Goal: Task Accomplishment & Management: Complete application form

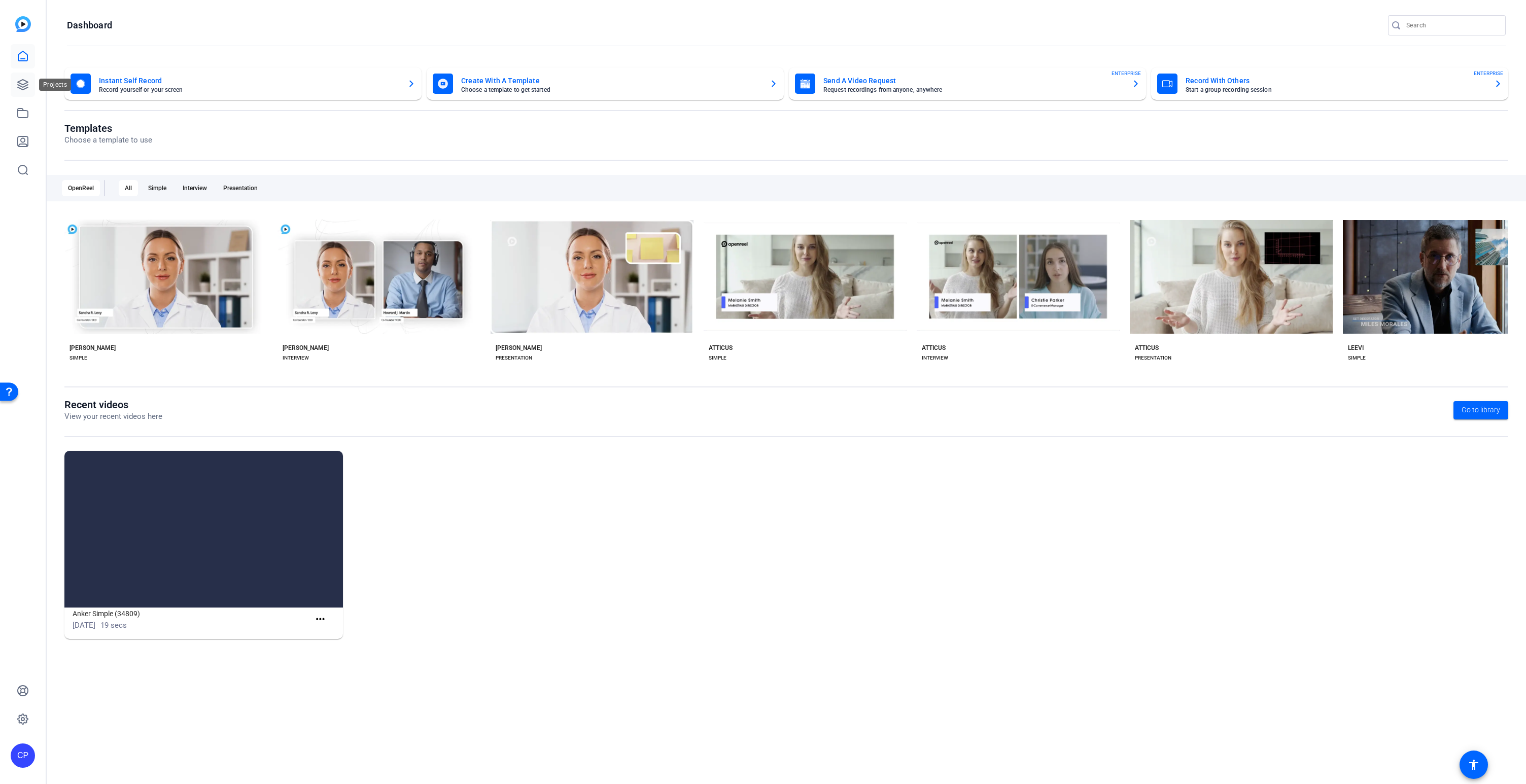
click at [19, 83] on icon at bounding box center [22, 84] width 10 height 10
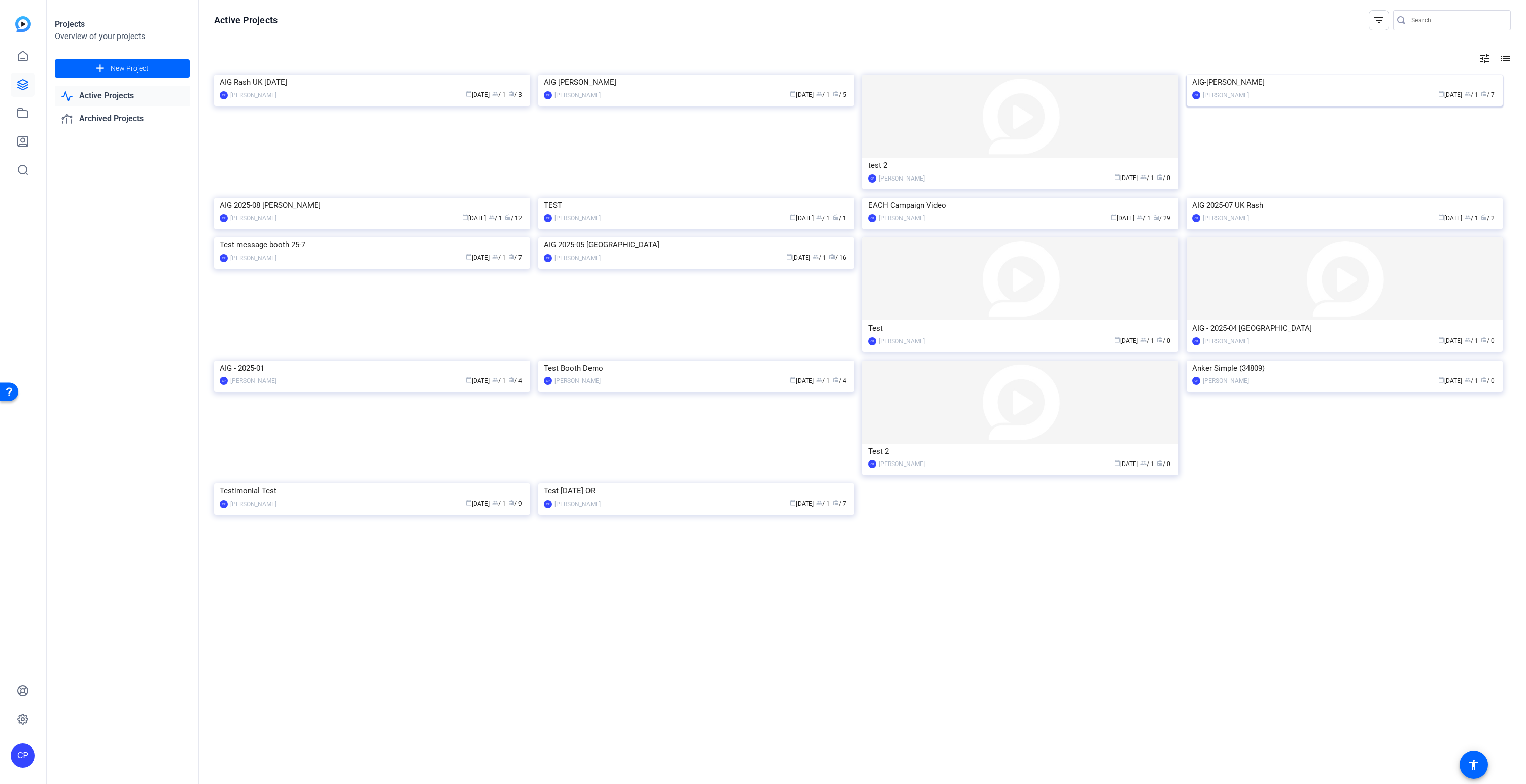
click at [1359, 75] on img at bounding box center [1345, 75] width 316 height 0
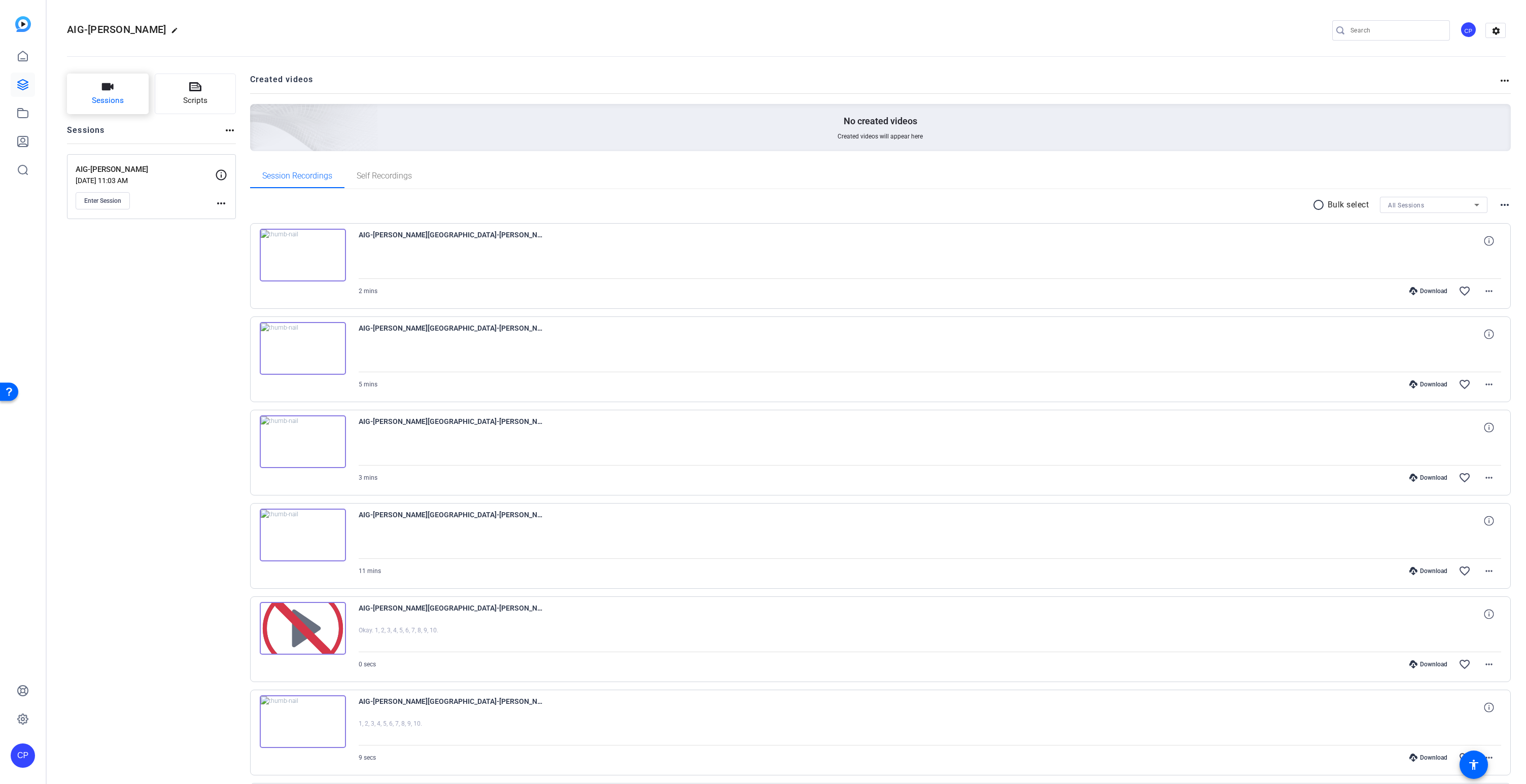
click at [117, 90] on button "Sessions" at bounding box center [107, 94] width 82 height 41
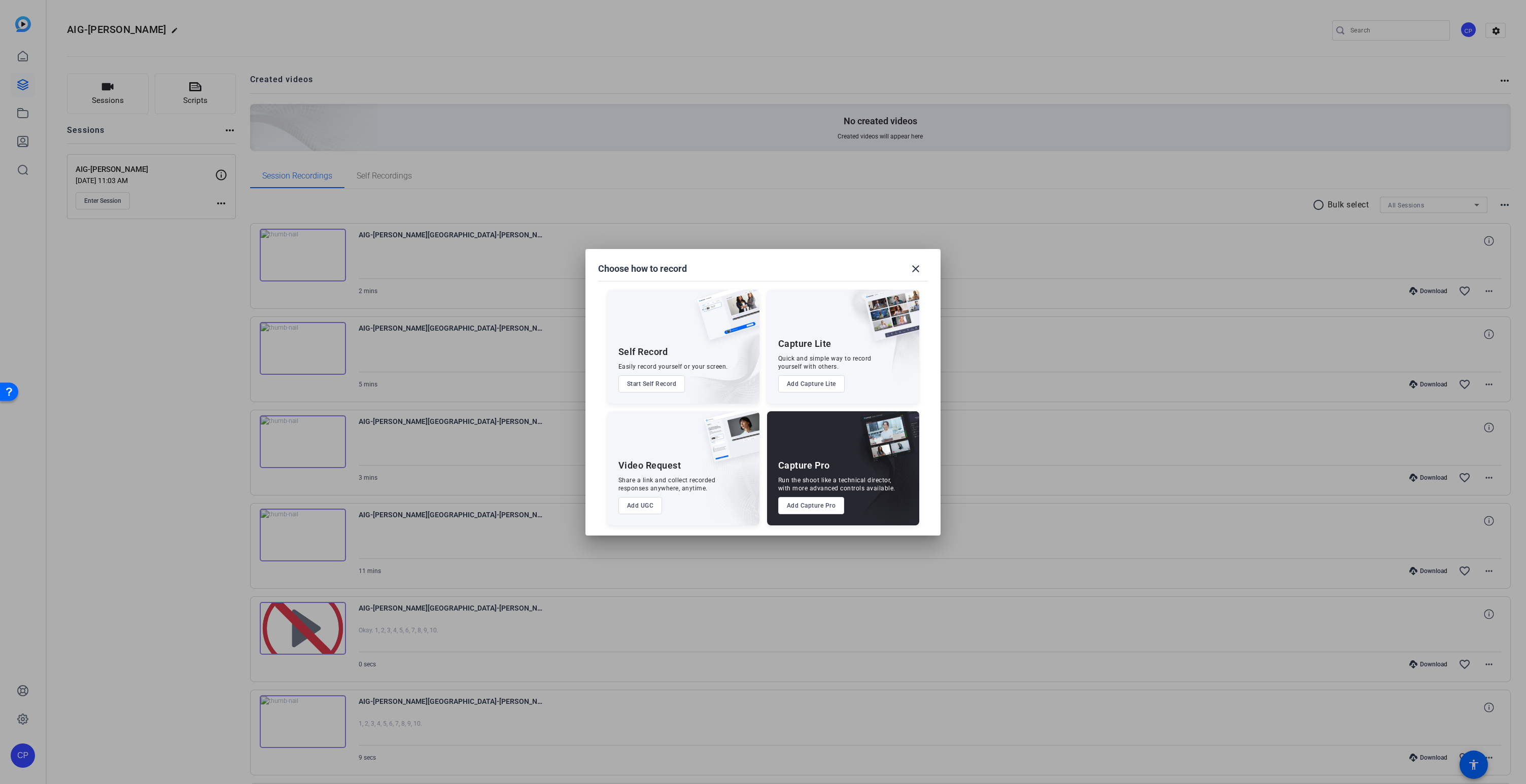
click at [811, 508] on button "Add Capture Pro" at bounding box center [811, 506] width 67 height 17
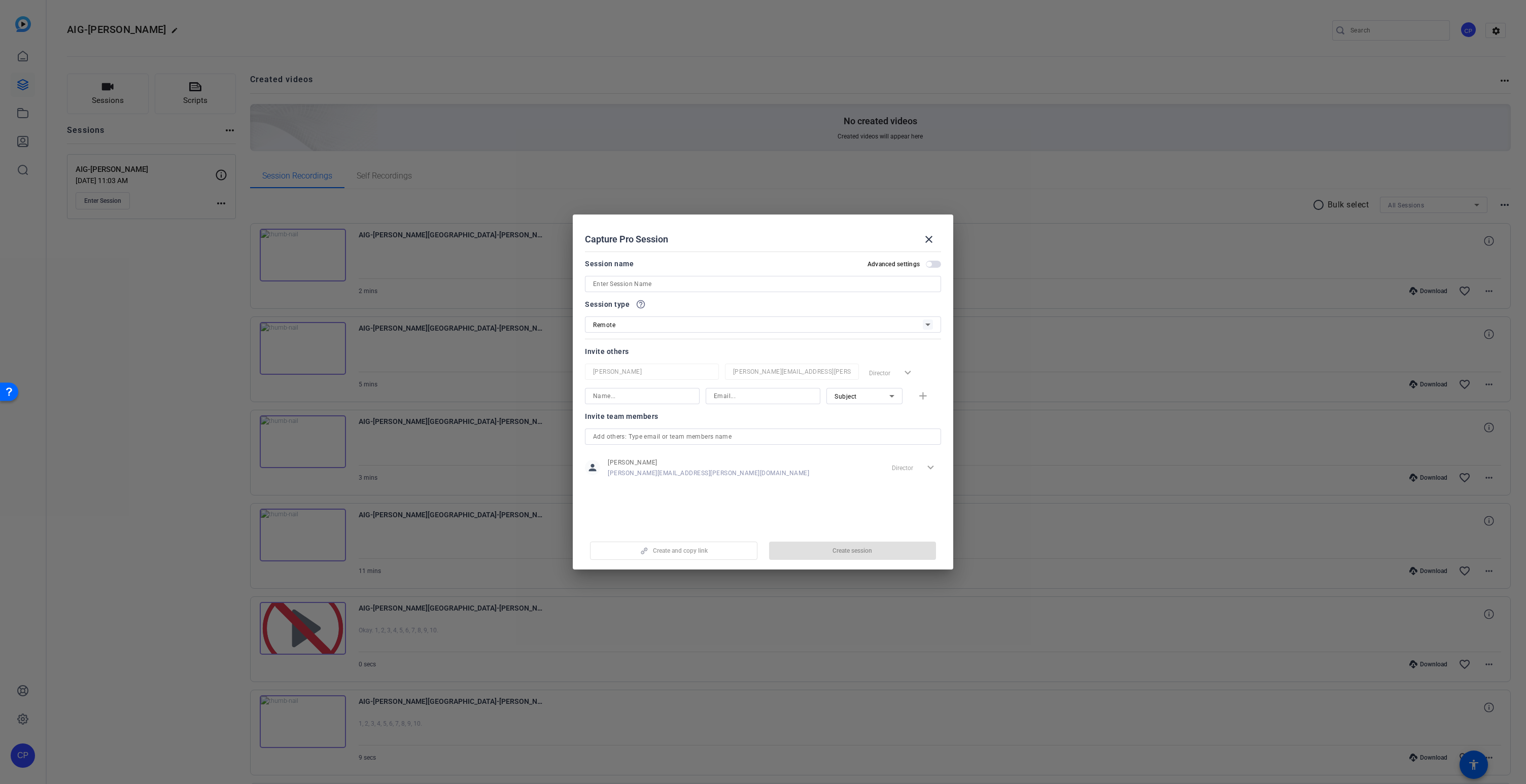
click at [628, 286] on input at bounding box center [763, 284] width 340 height 12
type input "AIG [PERSON_NAME] [PERSON_NAME] 2"
click at [617, 398] on input at bounding box center [642, 396] width 99 height 12
type input "[PERSON_NAME]"
paste input "[PERSON_NAME][EMAIL_ADDRESS][PERSON_NAME][DOMAIN_NAME]"
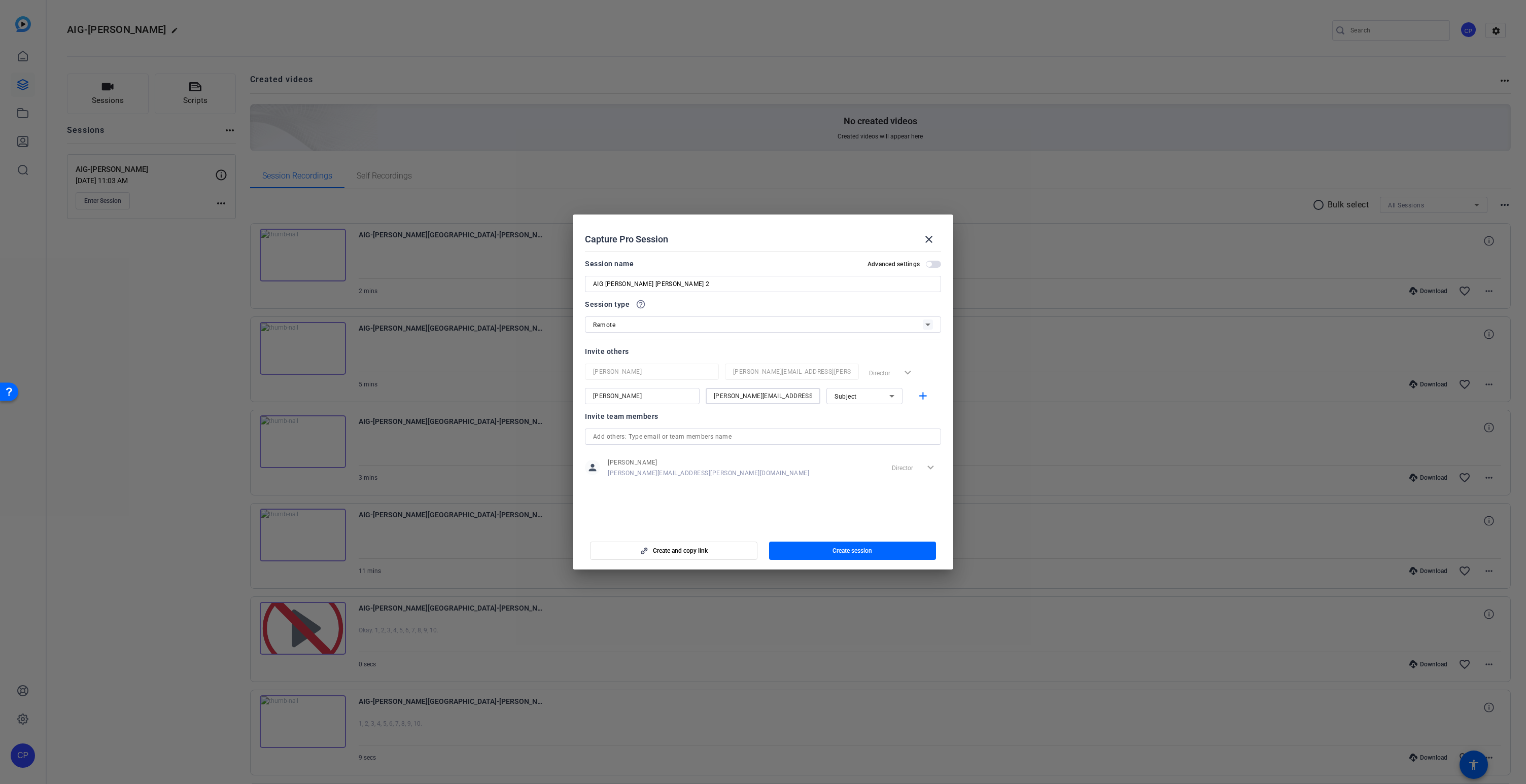
type input "[PERSON_NAME][EMAIL_ADDRESS][PERSON_NAME][DOMAIN_NAME]"
click at [890, 397] on icon at bounding box center [892, 396] width 12 height 12
click at [879, 416] on mat-option "Collaborator" at bounding box center [865, 416] width 76 height 16
click at [924, 394] on mat-icon "add" at bounding box center [924, 396] width 13 height 13
click at [610, 420] on input at bounding box center [642, 420] width 99 height 12
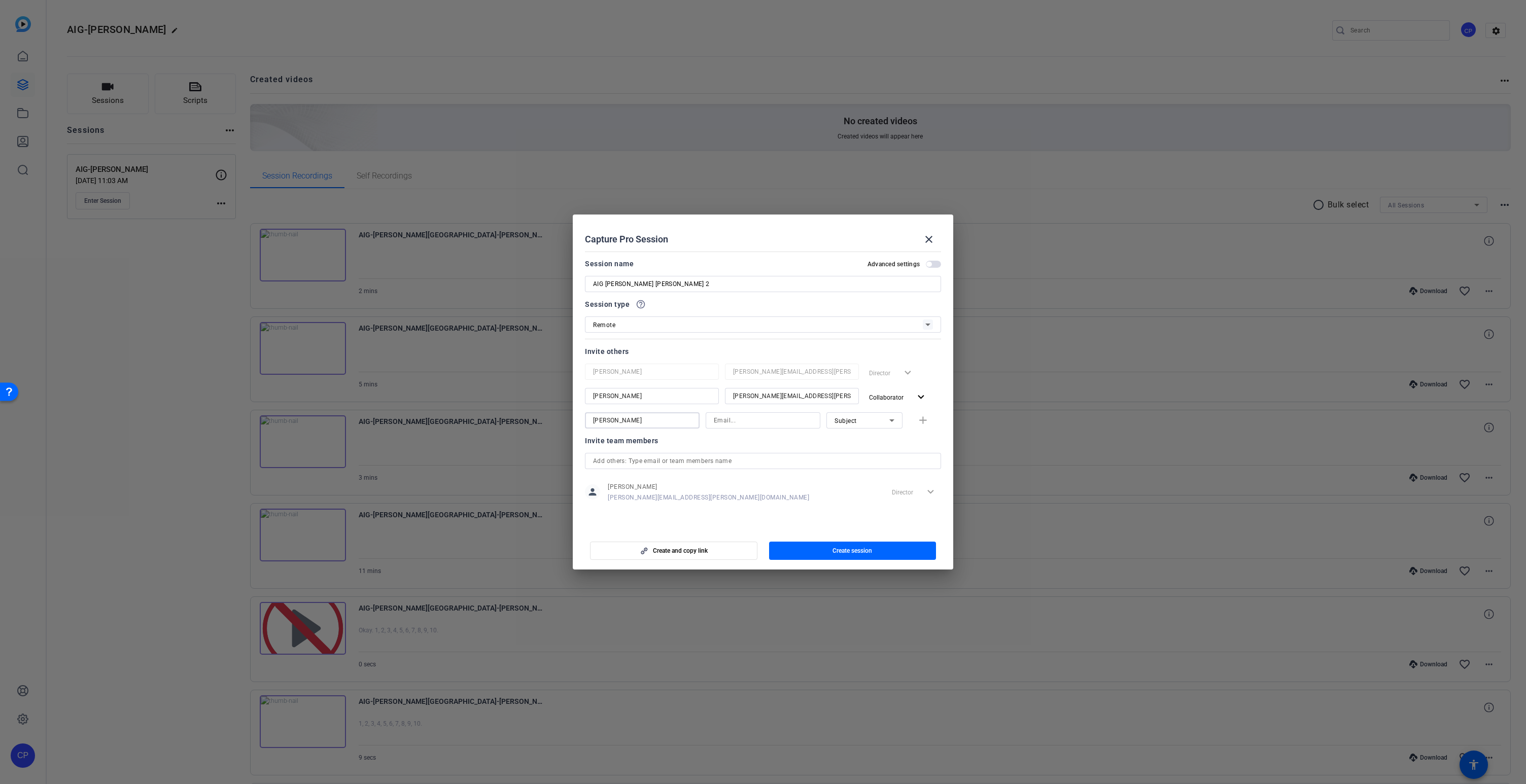
type input "[PERSON_NAME]"
paste input "[PERSON_NAME][EMAIL_ADDRESS][DOMAIN_NAME]"
type input "[PERSON_NAME][EMAIL_ADDRESS][DOMAIN_NAME]"
click at [861, 419] on div "Subject" at bounding box center [862, 421] width 55 height 13
click at [855, 439] on span "Collaborator" at bounding box center [853, 440] width 37 height 12
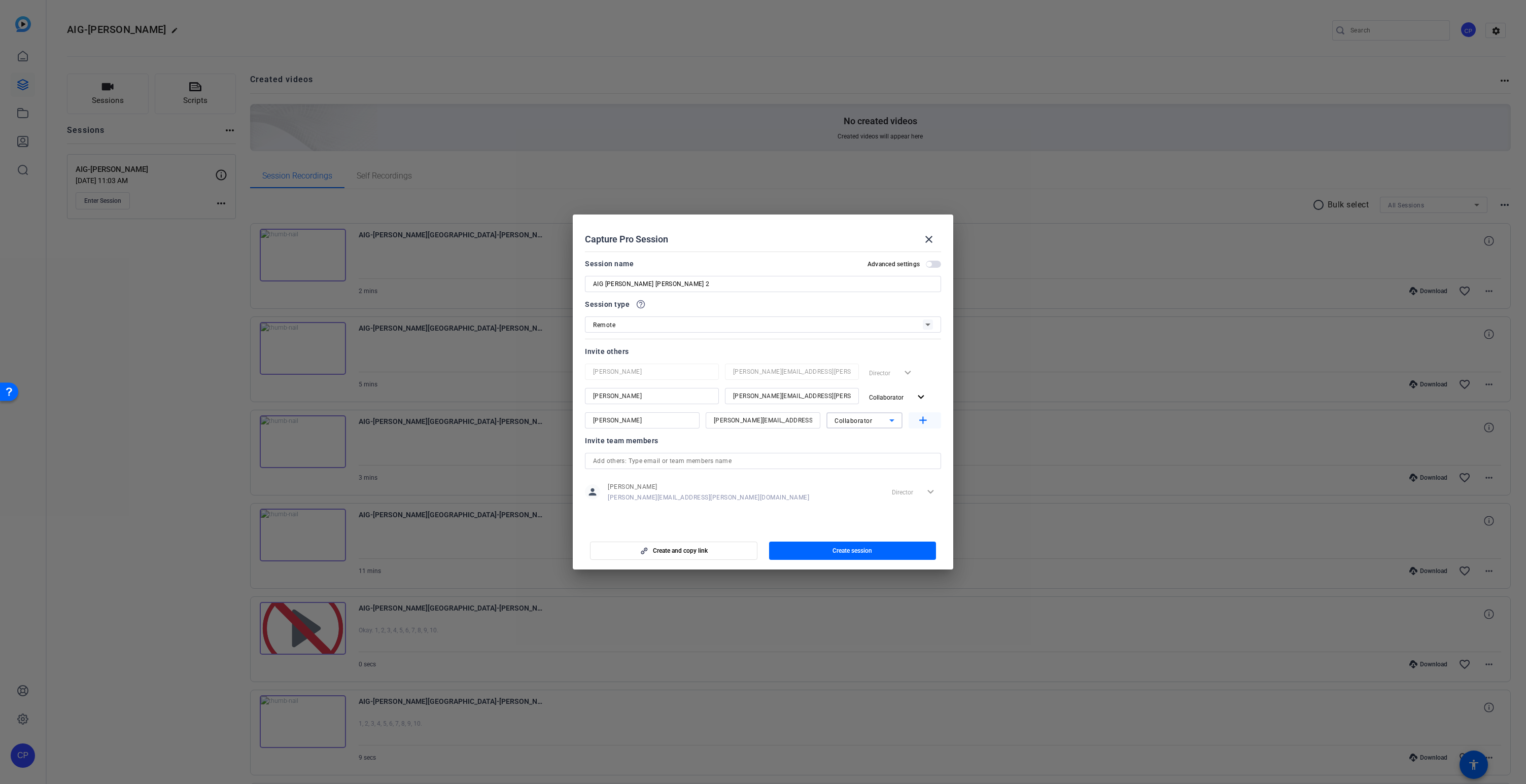
click at [927, 417] on mat-icon "add" at bounding box center [924, 421] width 13 height 13
click at [723, 442] on input at bounding box center [763, 444] width 99 height 12
paste input "[PERSON_NAME][EMAIL_ADDRESS][PERSON_NAME][DOMAIN_NAME]"
type input "[PERSON_NAME][EMAIL_ADDRESS][PERSON_NAME][DOMAIN_NAME]"
click at [608, 449] on input at bounding box center [642, 444] width 99 height 12
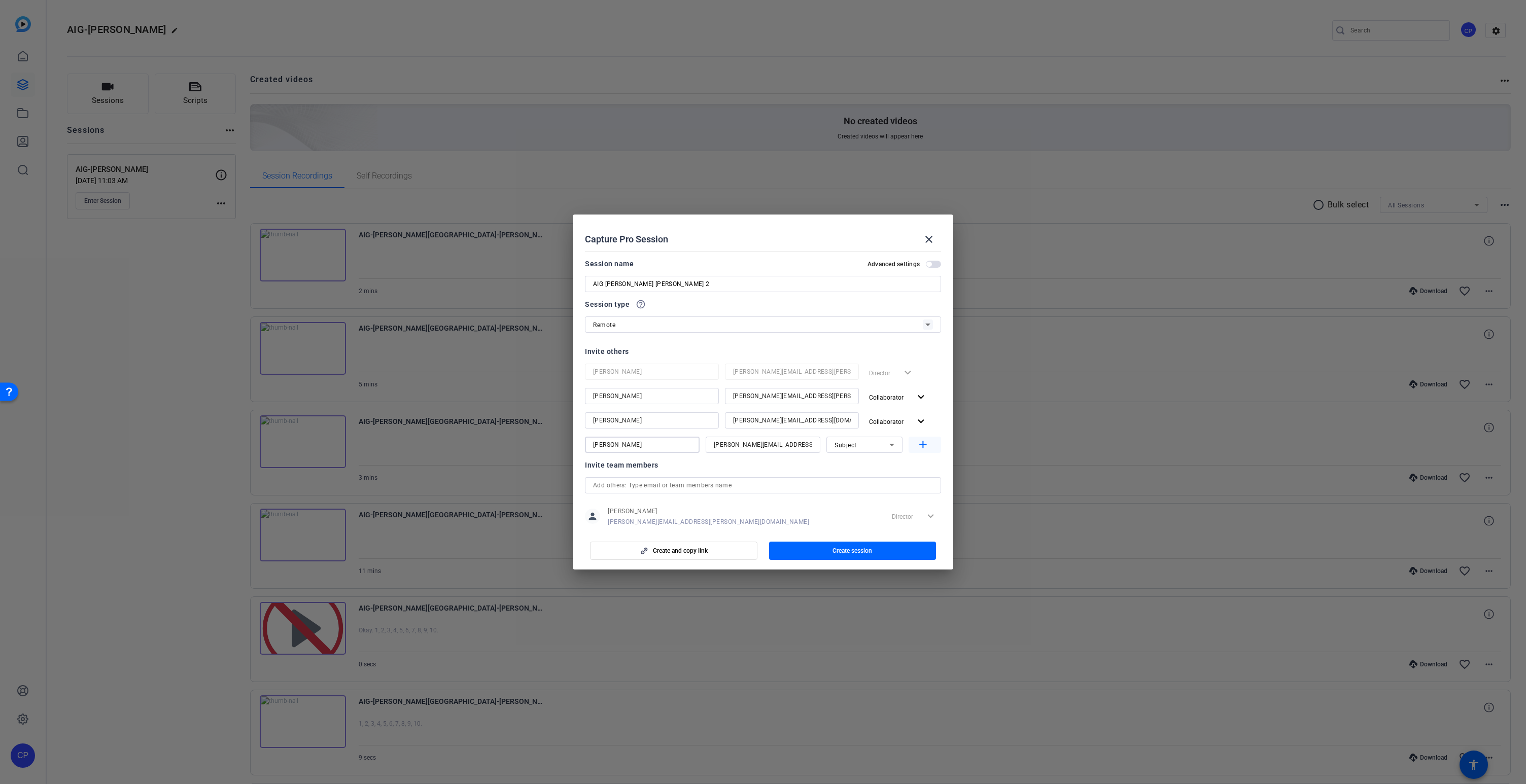
type input "[PERSON_NAME]"
click at [920, 444] on mat-icon "add" at bounding box center [924, 445] width 13 height 13
click at [606, 471] on input at bounding box center [642, 469] width 99 height 12
type input "[PERSON_NAME] Y"
click at [632, 423] on input "[PERSON_NAME]" at bounding box center [652, 420] width 118 height 12
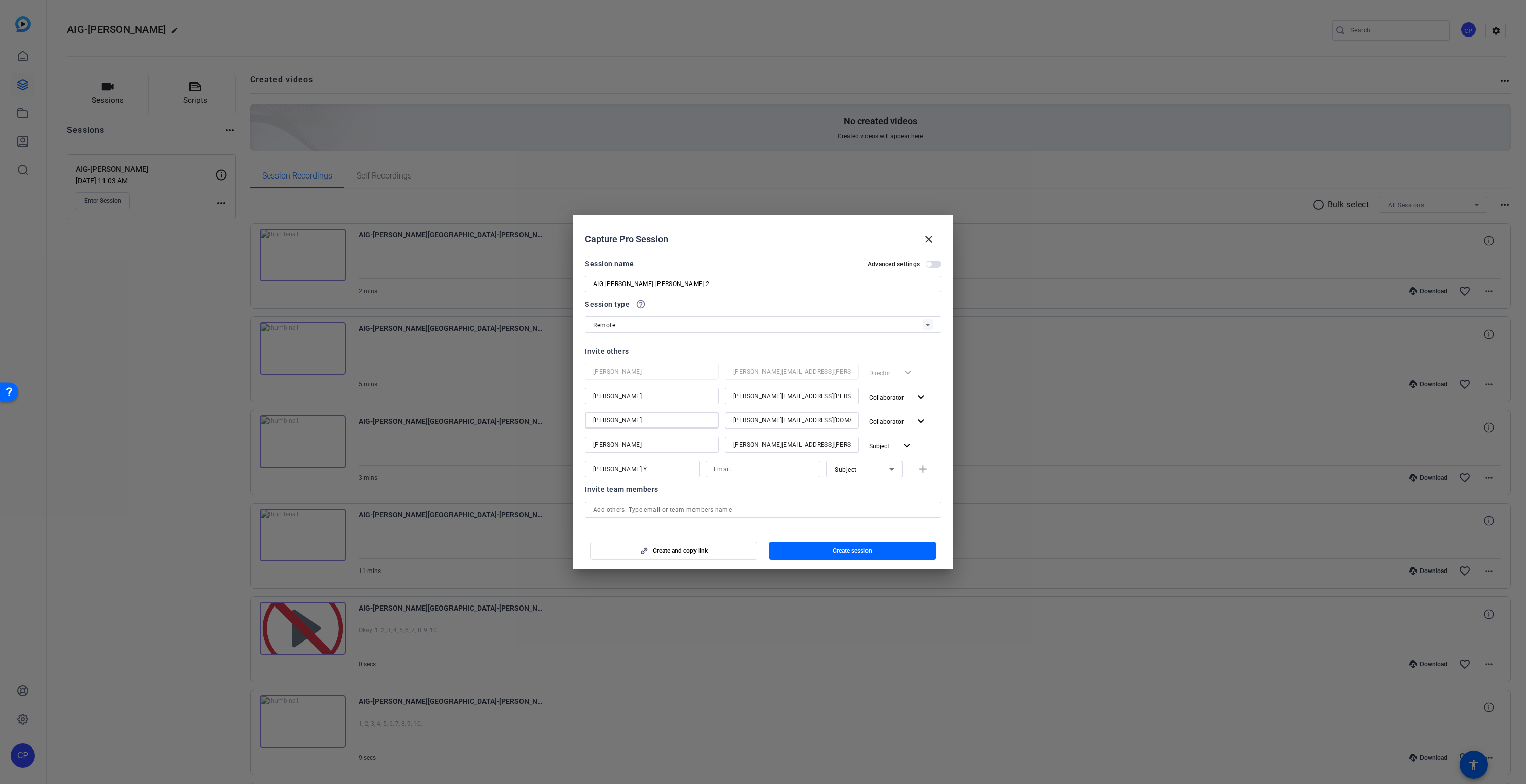
type input "[PERSON_NAME]"
click at [755, 469] on input at bounding box center [763, 469] width 99 height 12
click at [695, 483] on div at bounding box center [642, 483] width 114 height 11
click at [725, 472] on input at bounding box center [763, 469] width 99 height 12
paste input "[EMAIL_ADDRESS][DOMAIN_NAME]"
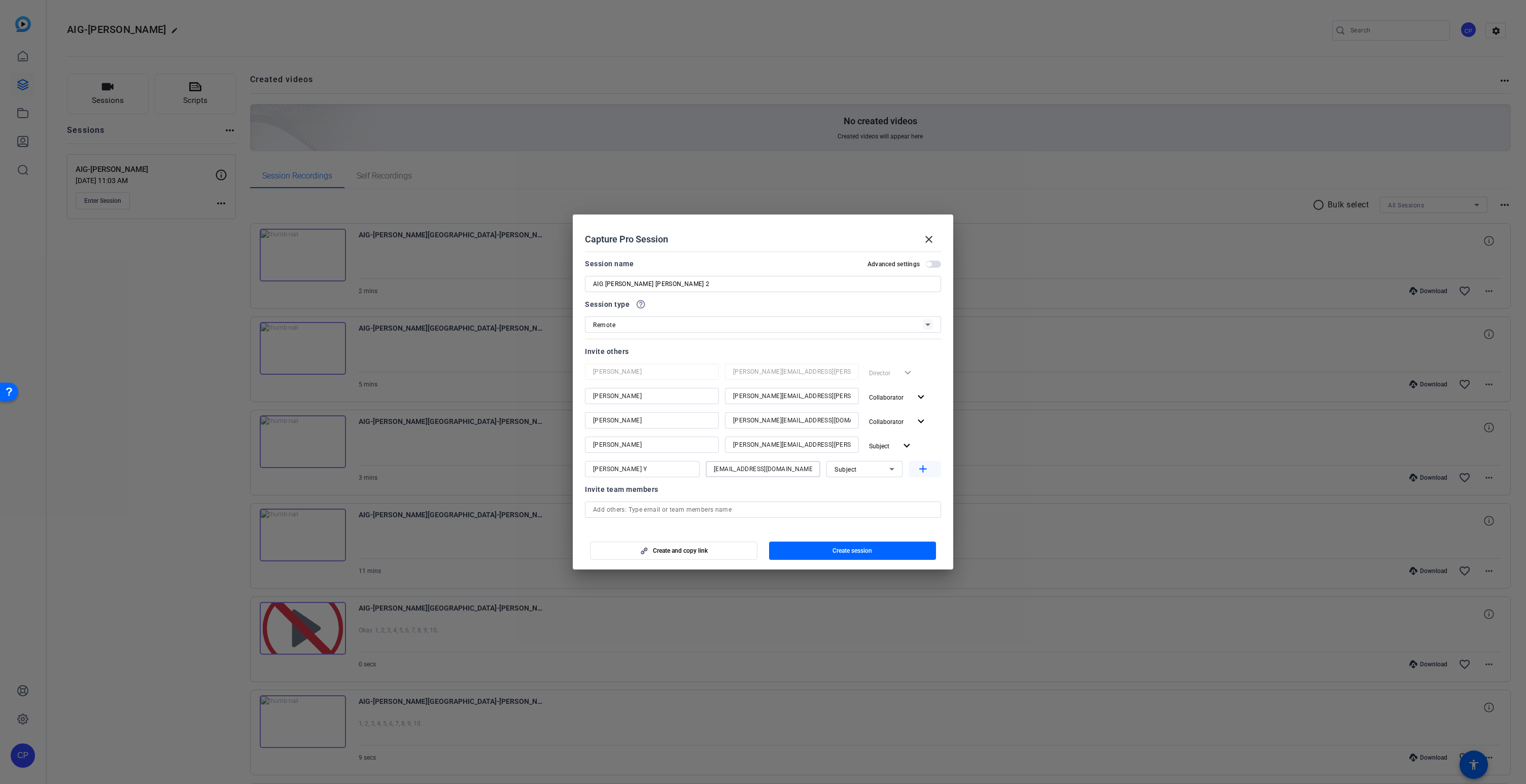
type input "[EMAIL_ADDRESS][DOMAIN_NAME]"
click at [920, 468] on mat-icon "add" at bounding box center [924, 469] width 13 height 13
drag, startPoint x: 657, startPoint y: 285, endPoint x: 569, endPoint y: 283, distance: 88.0
click at [569, 283] on div "Choose how to record close Self Record Easily record yourself or your screen. S…" at bounding box center [763, 392] width 1526 height 784
click at [657, 284] on input "AIG [PERSON_NAME] [PERSON_NAME] 2" at bounding box center [763, 284] width 340 height 12
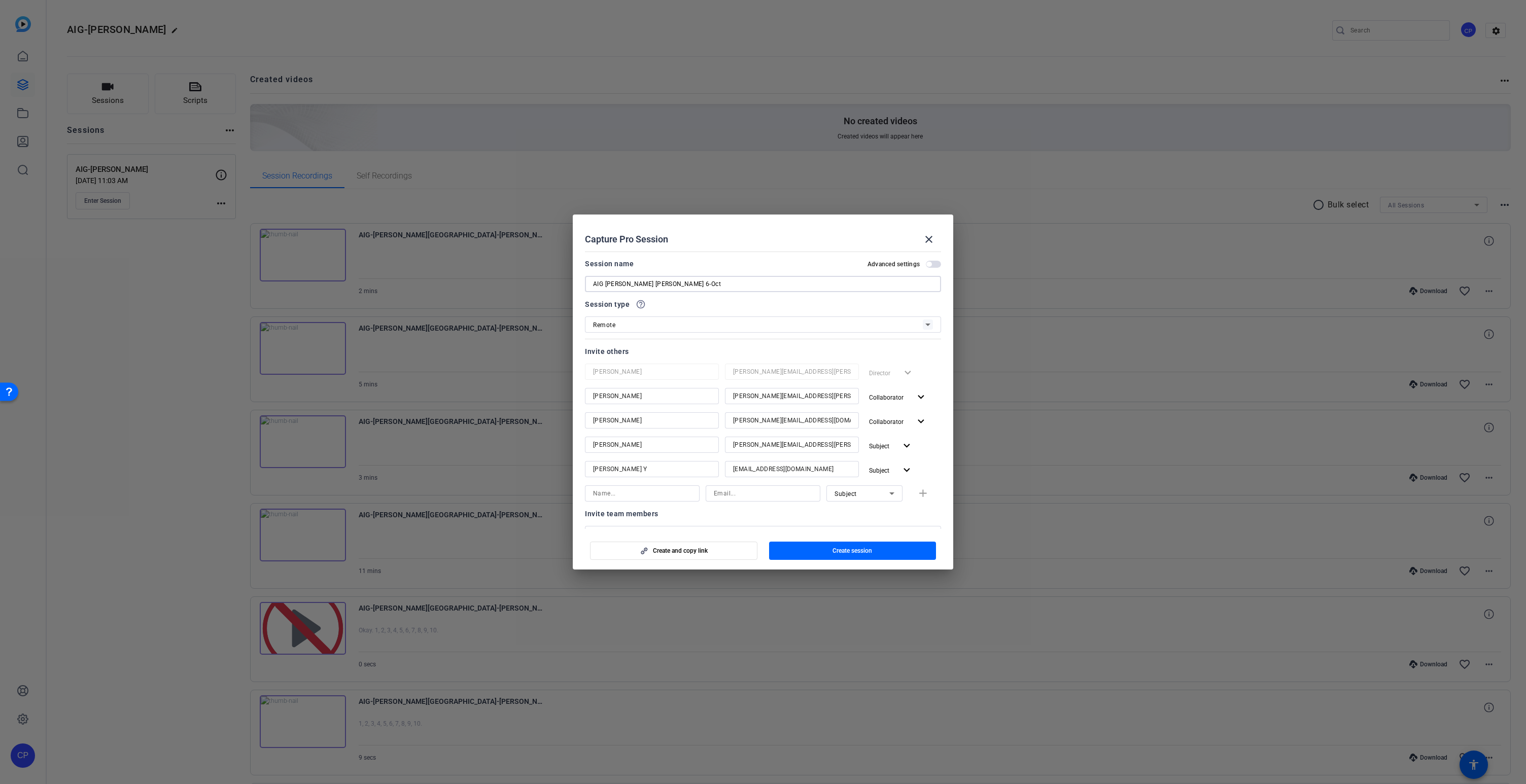
drag, startPoint x: 652, startPoint y: 284, endPoint x: 575, endPoint y: 284, distance: 77.0
click at [575, 284] on mat-dialog-content "Session name Advanced settings AIG [PERSON_NAME] [PERSON_NAME] 6-Oct Session ty…" at bounding box center [763, 388] width 381 height 281
type input "AIG [PERSON_NAME] [PERSON_NAME] 6-Oct"
click at [851, 549] on span "Create session" at bounding box center [853, 550] width 40 height 8
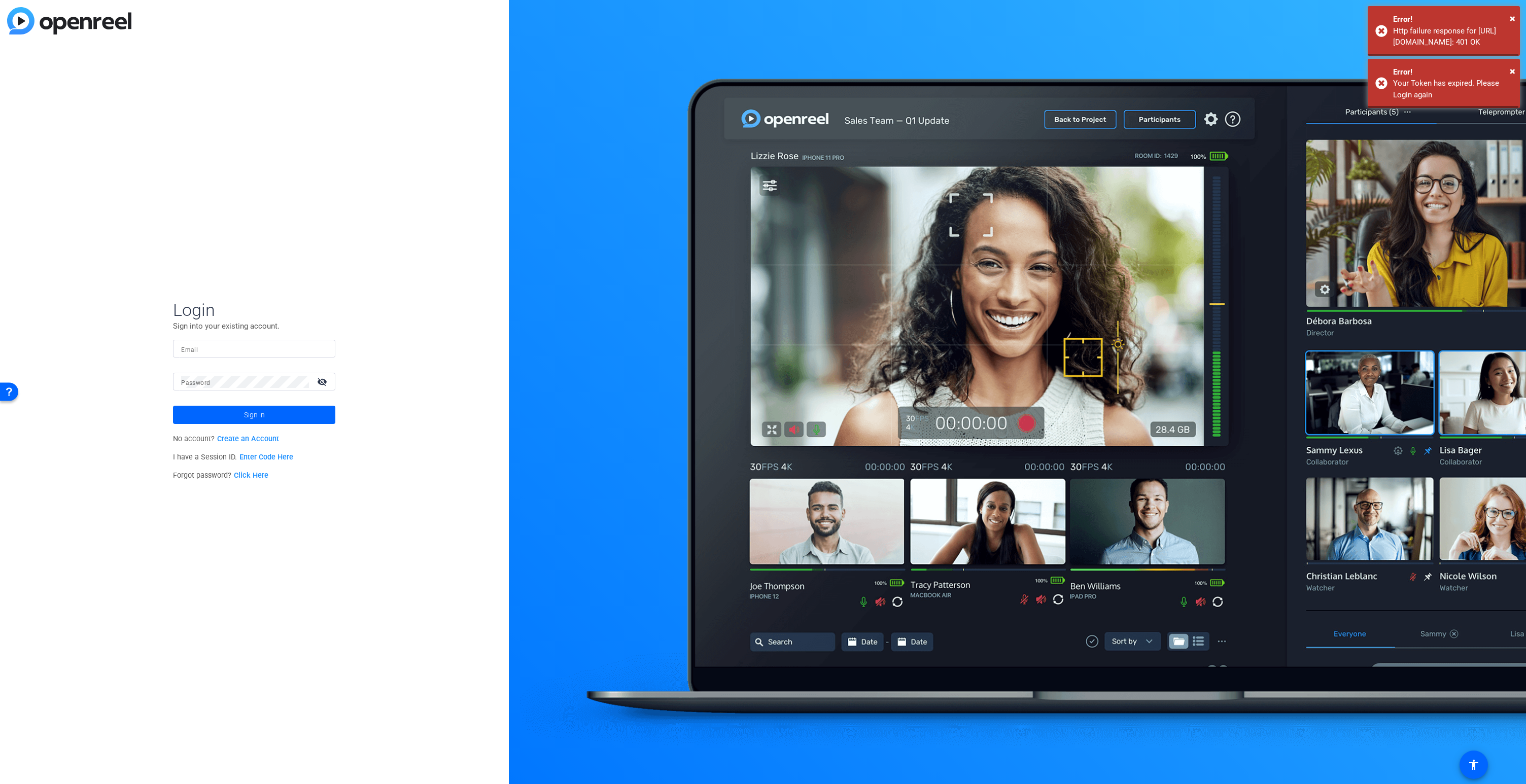
type input "[PERSON_NAME][EMAIL_ADDRESS][PERSON_NAME][DOMAIN_NAME]"
click at [252, 412] on span "Sign in" at bounding box center [254, 415] width 21 height 25
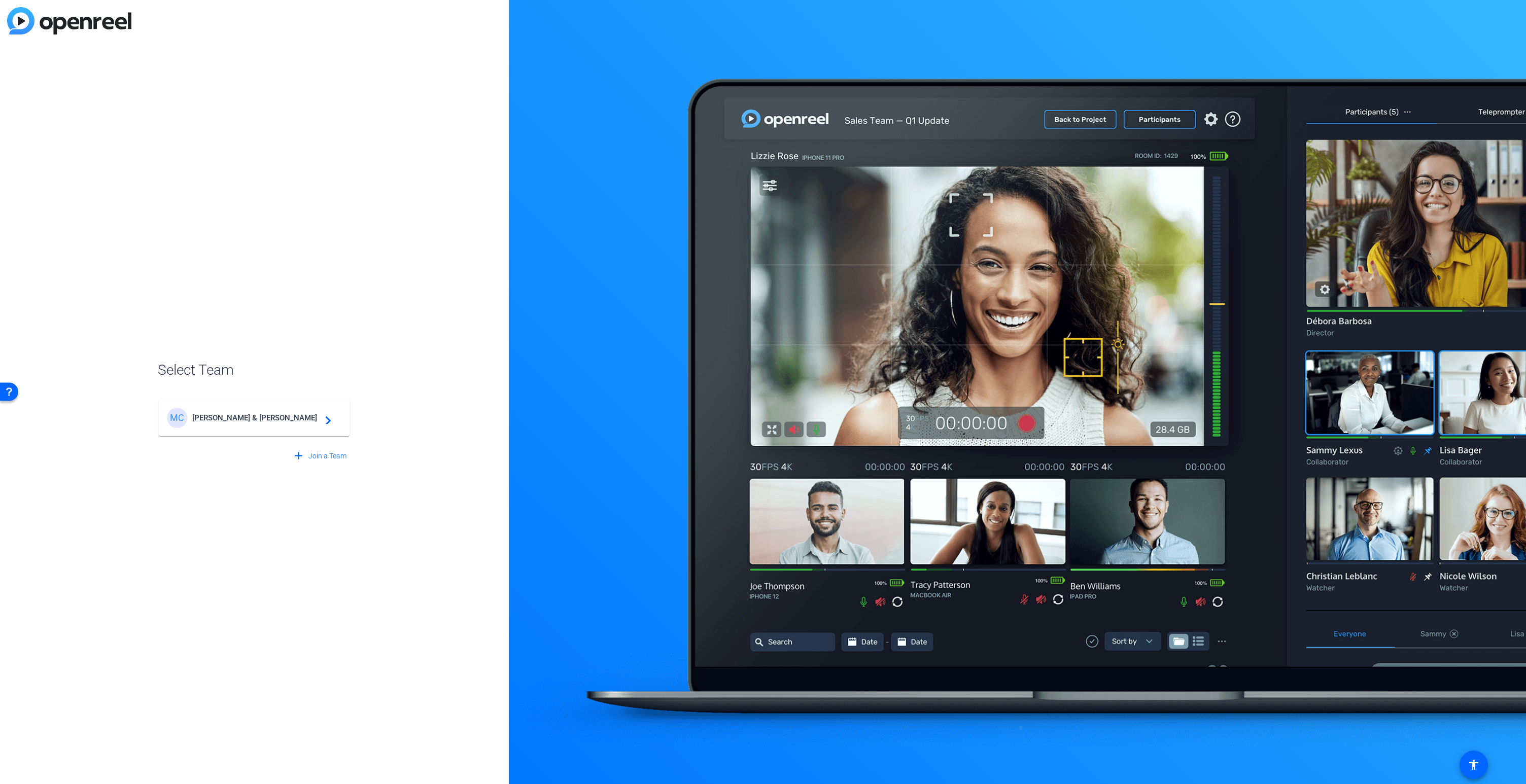
click at [320, 415] on mat-icon "navigate_next" at bounding box center [325, 417] width 12 height 12
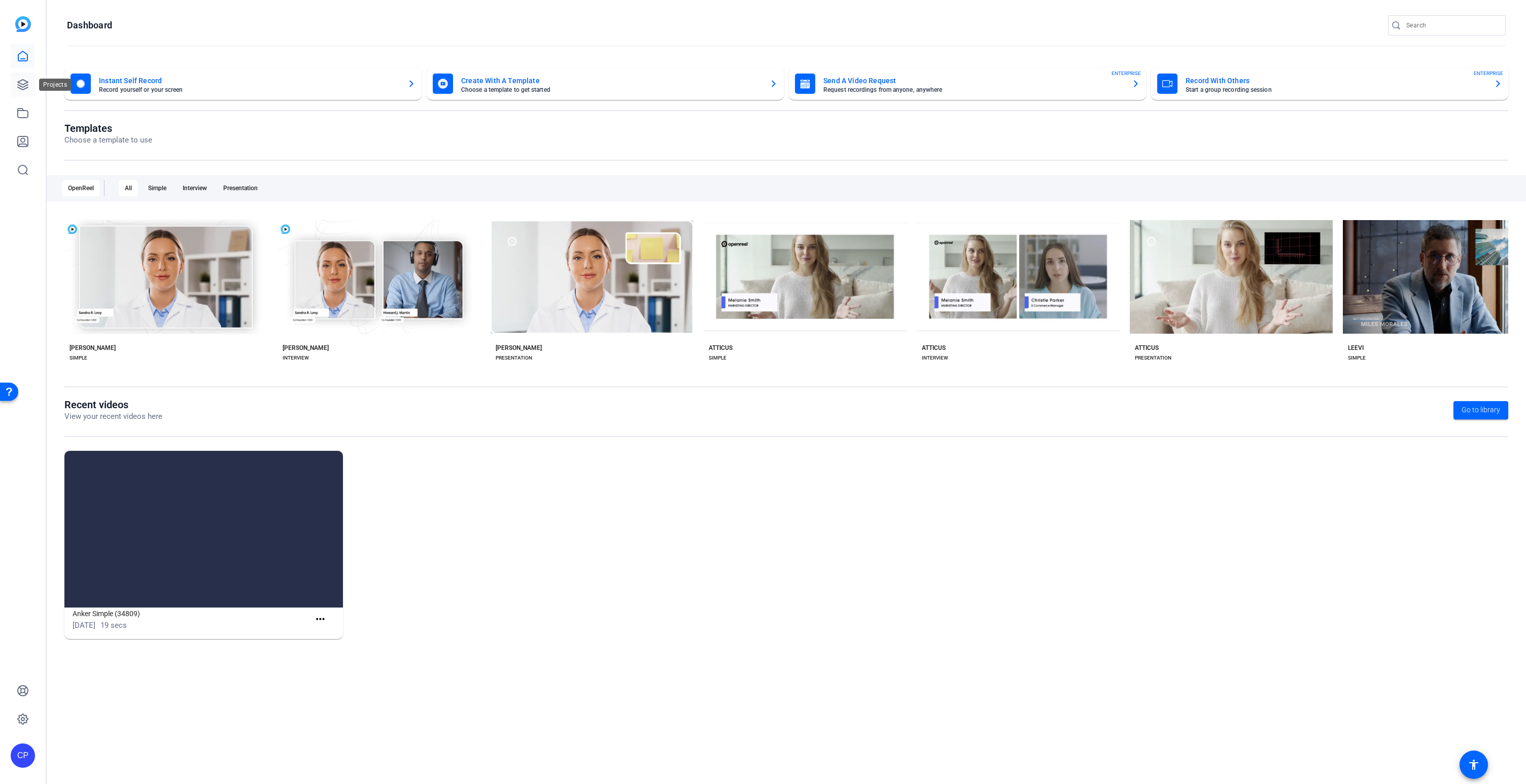
click at [23, 80] on icon at bounding box center [22, 84] width 12 height 12
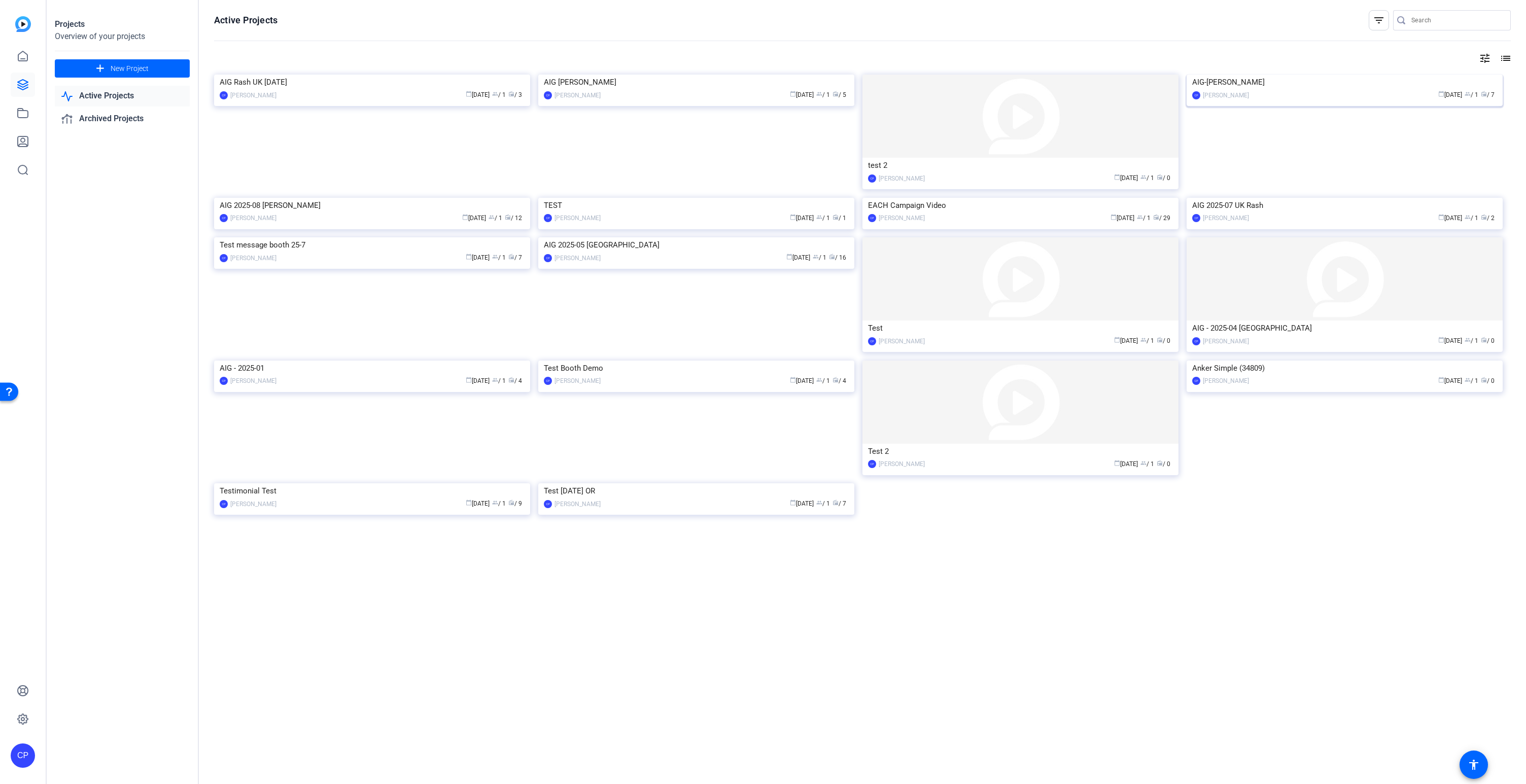
click at [1305, 75] on img at bounding box center [1345, 75] width 316 height 0
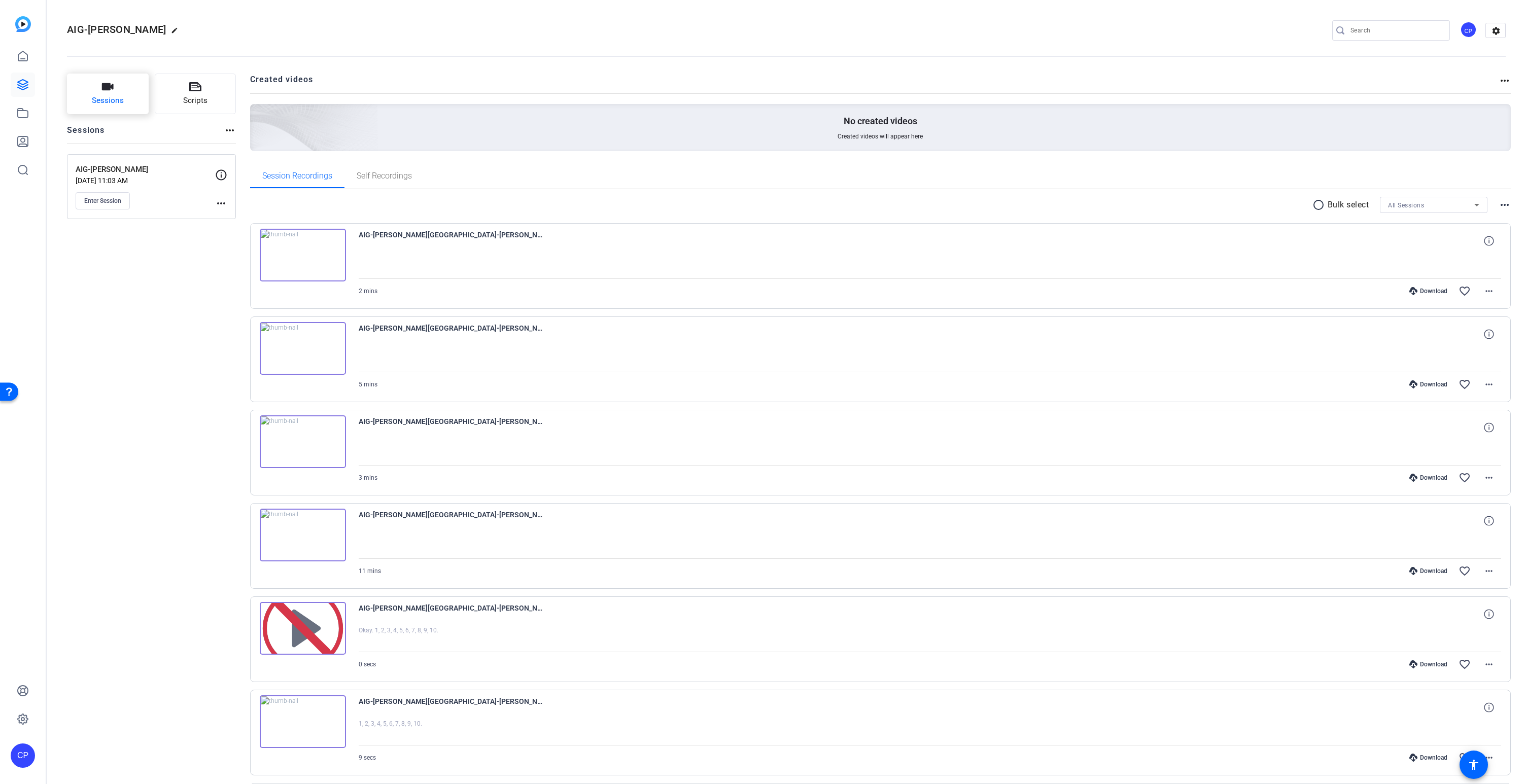
click at [107, 95] on button "Sessions" at bounding box center [107, 94] width 82 height 41
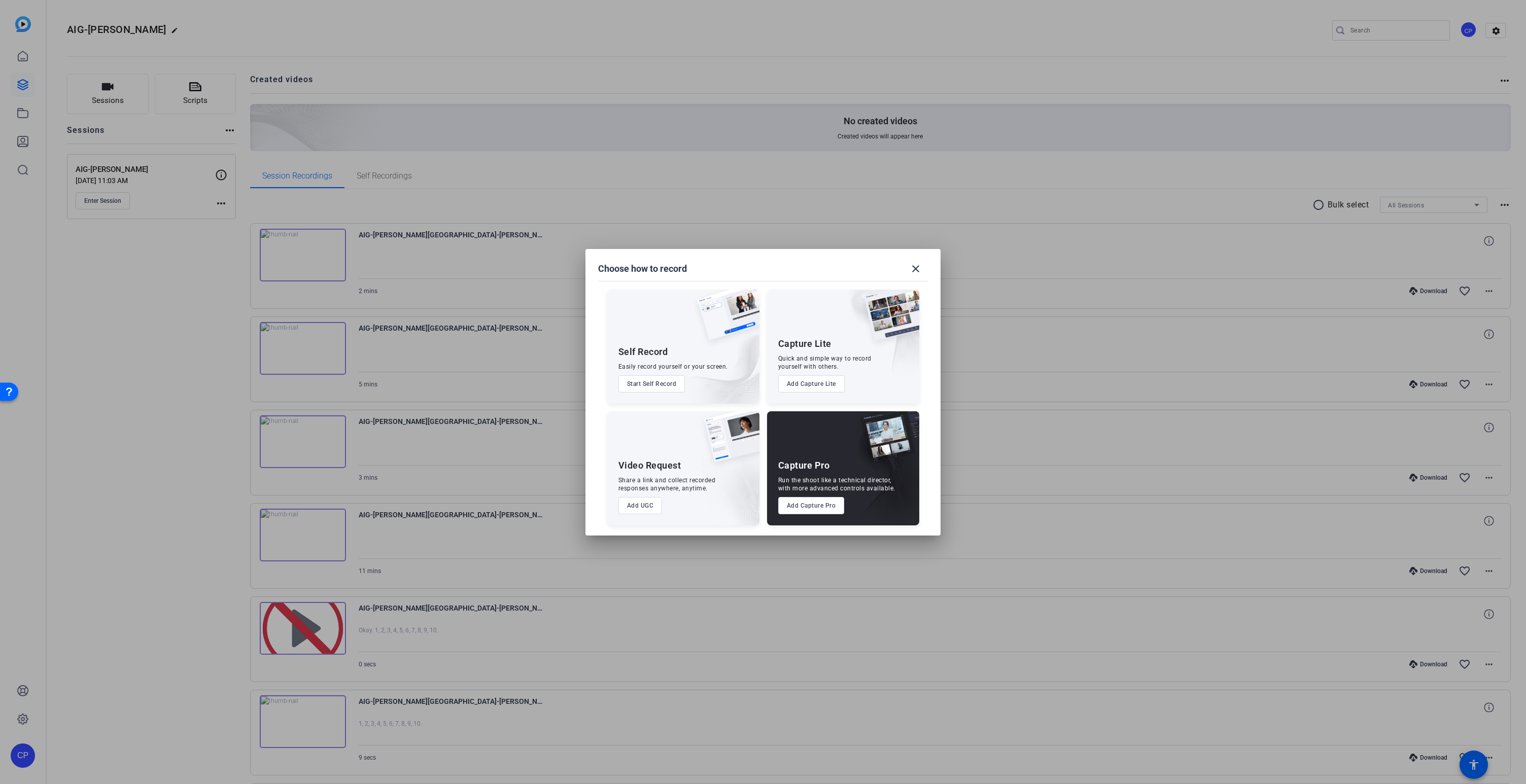
click at [819, 507] on button "Add Capture Pro" at bounding box center [811, 506] width 67 height 17
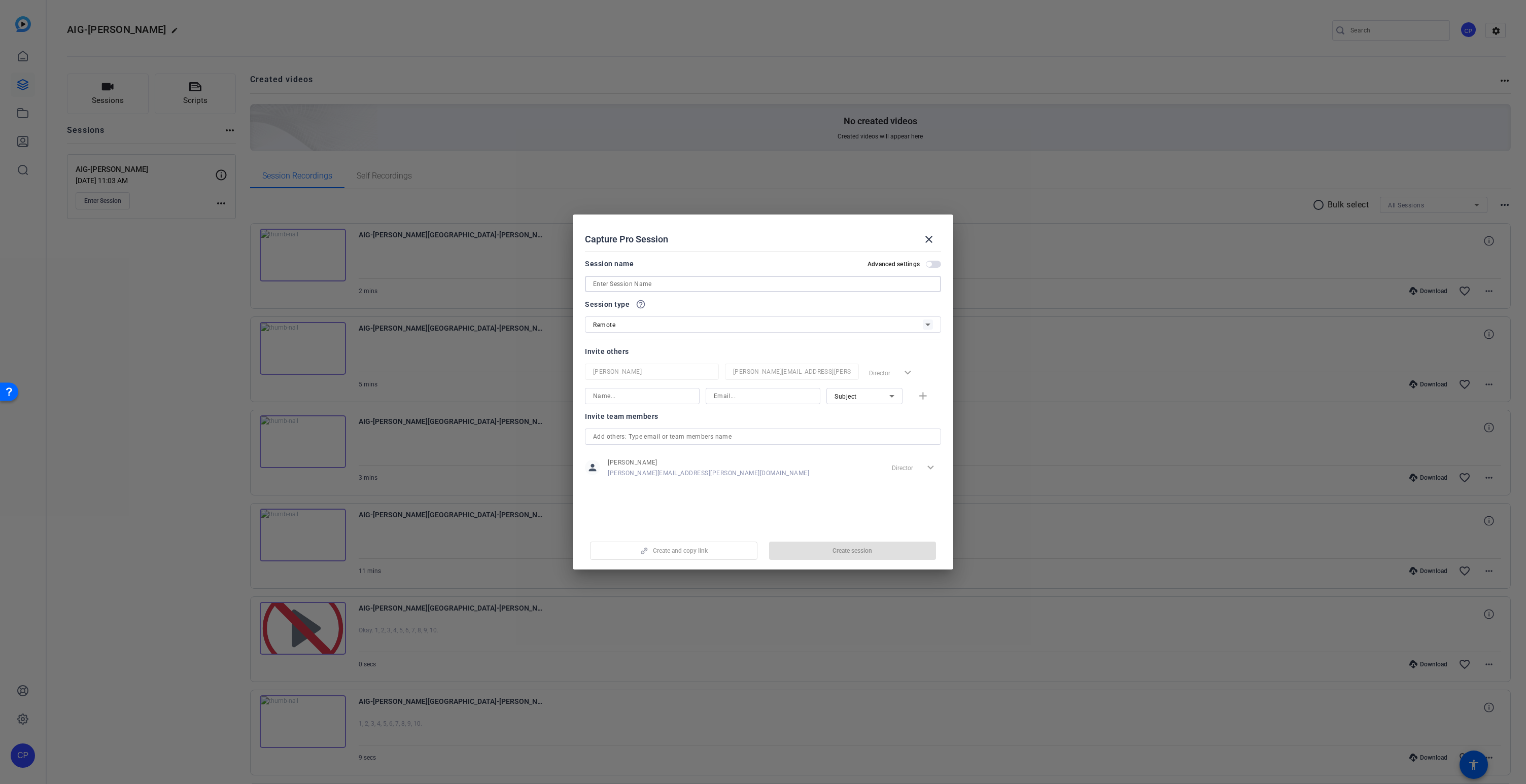
click at [645, 282] on input at bounding box center [763, 284] width 340 height 12
paste input "AIG [PERSON_NAME] [PERSON_NAME] 6-Oct"
type input "AIG [PERSON_NAME] [PERSON_NAME] 6-Oct"
click at [625, 396] on input at bounding box center [642, 396] width 99 height 12
drag, startPoint x: 725, startPoint y: 396, endPoint x: 708, endPoint y: 397, distance: 17.0
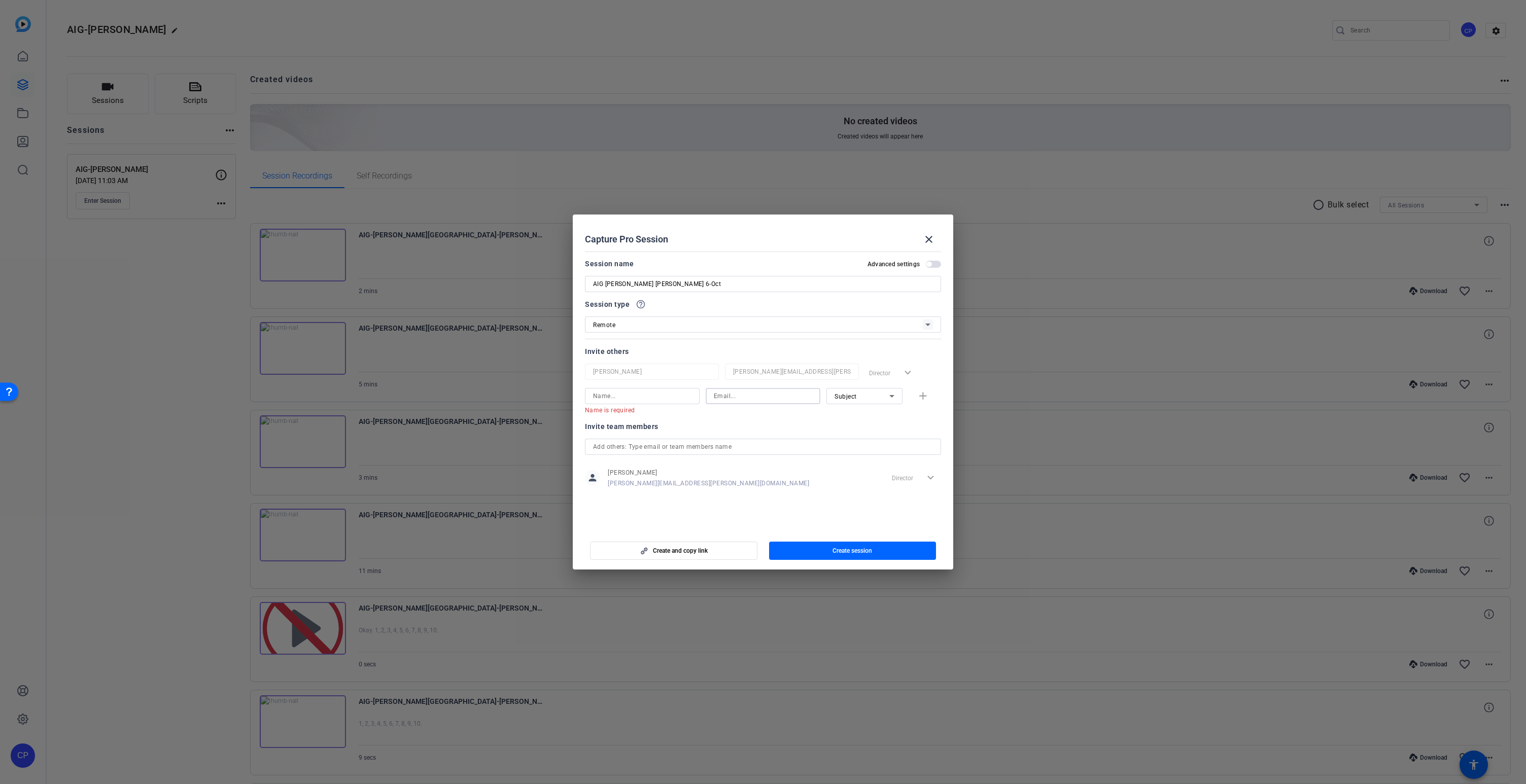
click at [725, 396] on input at bounding box center [763, 396] width 99 height 12
paste input "[EMAIL_ADDRESS][DOMAIN_NAME]"
type input "[EMAIL_ADDRESS][DOMAIN_NAME]"
click at [629, 396] on input at bounding box center [642, 396] width 99 height 12
type input "[PERSON_NAME] Y"
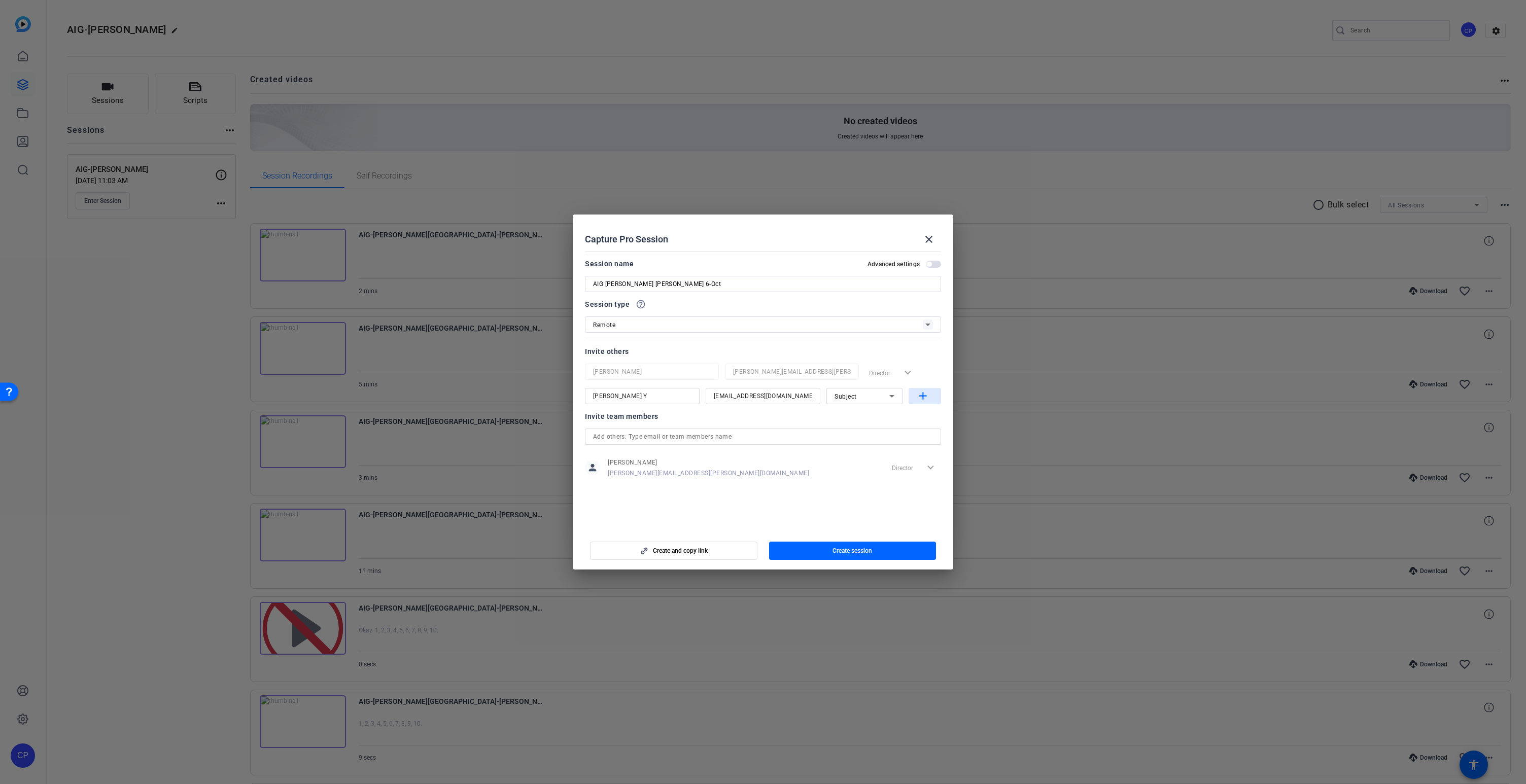
click at [921, 395] on mat-icon "add" at bounding box center [924, 396] width 13 height 13
click at [633, 421] on input at bounding box center [642, 420] width 99 height 12
type input "[PERSON_NAME]"
paste input "[PERSON_NAME][EMAIL_ADDRESS][DOMAIN_NAME]"
type input "[PERSON_NAME][EMAIL_ADDRESS][DOMAIN_NAME]"
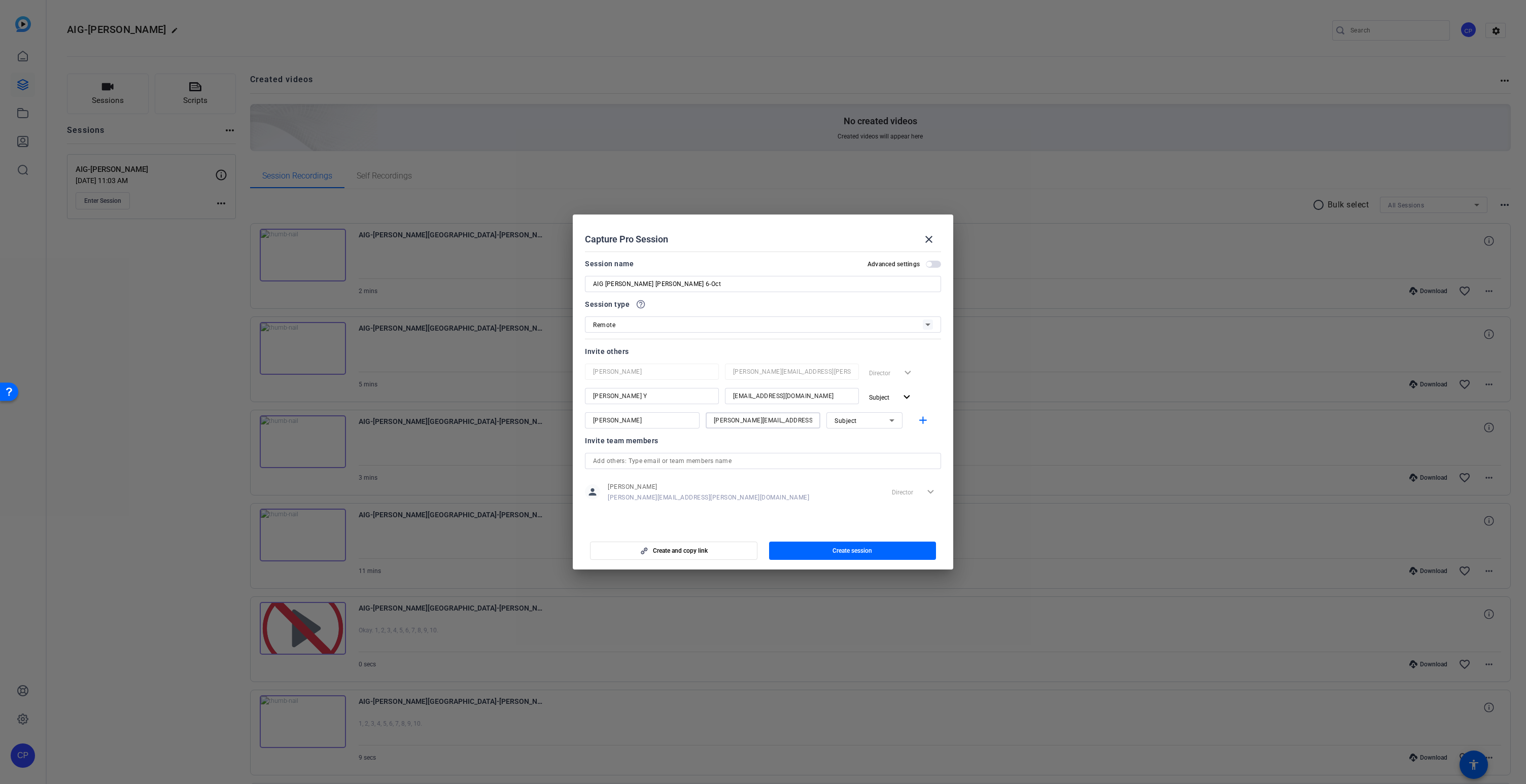
click at [882, 420] on div "Subject" at bounding box center [862, 421] width 55 height 13
drag, startPoint x: 874, startPoint y: 441, endPoint x: 881, endPoint y: 439, distance: 7.3
click at [874, 441] on mat-option "Collaborator" at bounding box center [865, 441] width 76 height 16
click at [925, 417] on mat-icon "add" at bounding box center [924, 421] width 13 height 13
click at [597, 445] on input at bounding box center [642, 444] width 99 height 12
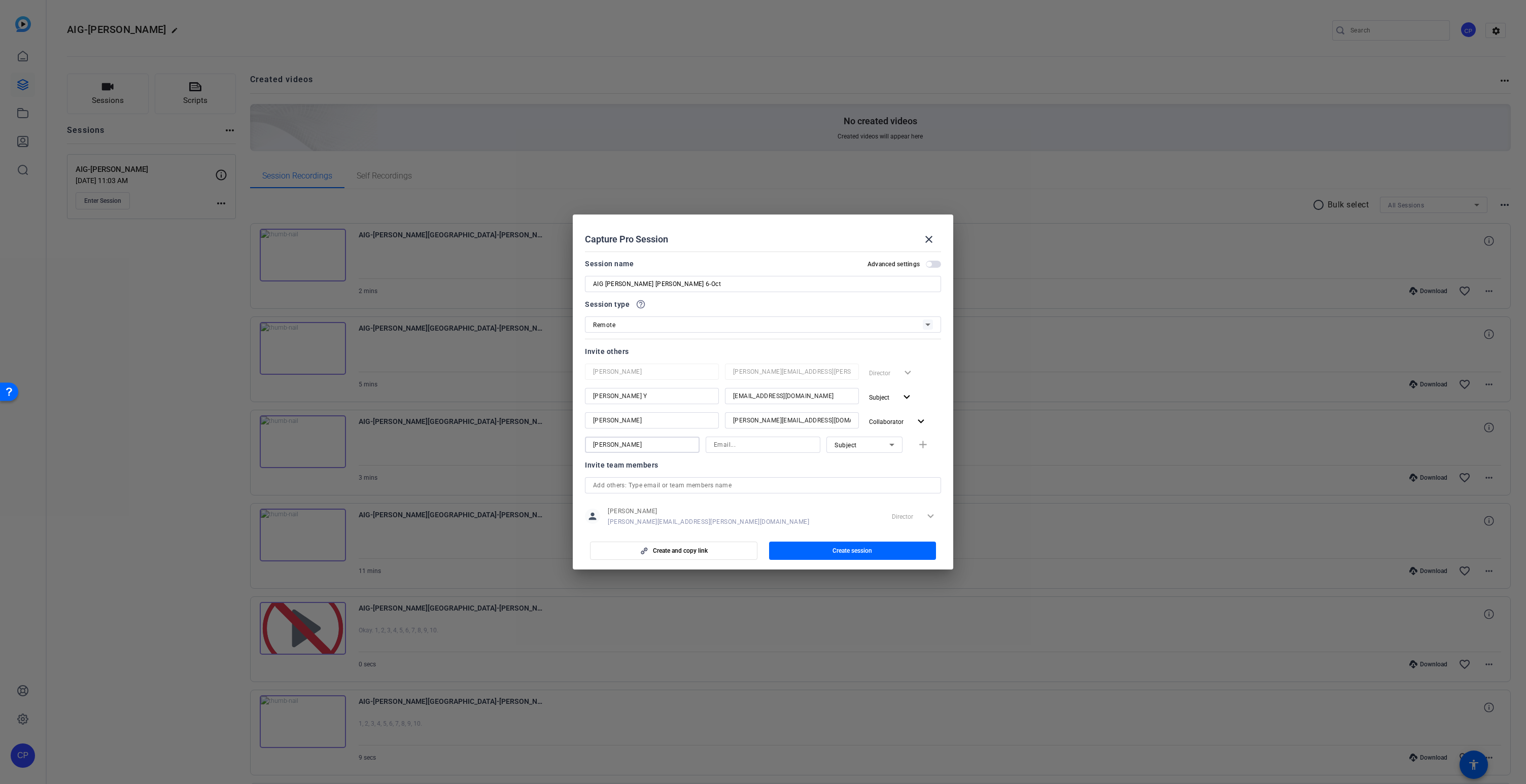
type input "[PERSON_NAME]"
paste input "[PERSON_NAME][EMAIL_ADDRESS][PERSON_NAME][DOMAIN_NAME]"
type input "[PERSON_NAME][EMAIL_ADDRESS][PERSON_NAME][DOMAIN_NAME]"
click at [925, 444] on mat-icon "add" at bounding box center [924, 445] width 13 height 13
click at [618, 470] on input at bounding box center [642, 469] width 99 height 12
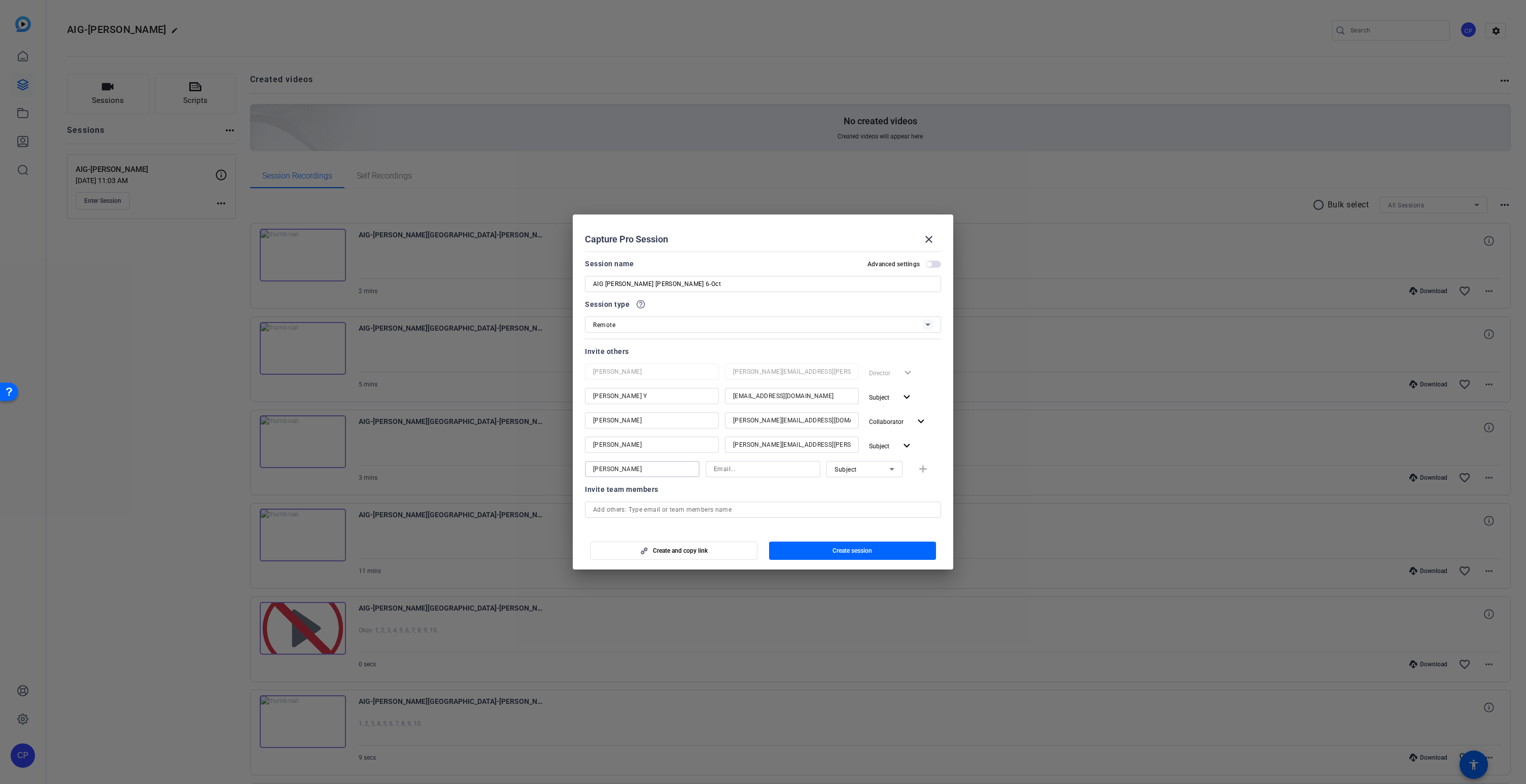
type input "[PERSON_NAME]"
paste input "[PERSON_NAME][EMAIL_ADDRESS][PERSON_NAME][DOMAIN_NAME]"
type input "[PERSON_NAME][EMAIL_ADDRESS][PERSON_NAME][DOMAIN_NAME]"
click at [866, 472] on div "Subject" at bounding box center [862, 469] width 55 height 13
click at [862, 489] on span "Collaborator" at bounding box center [853, 489] width 37 height 12
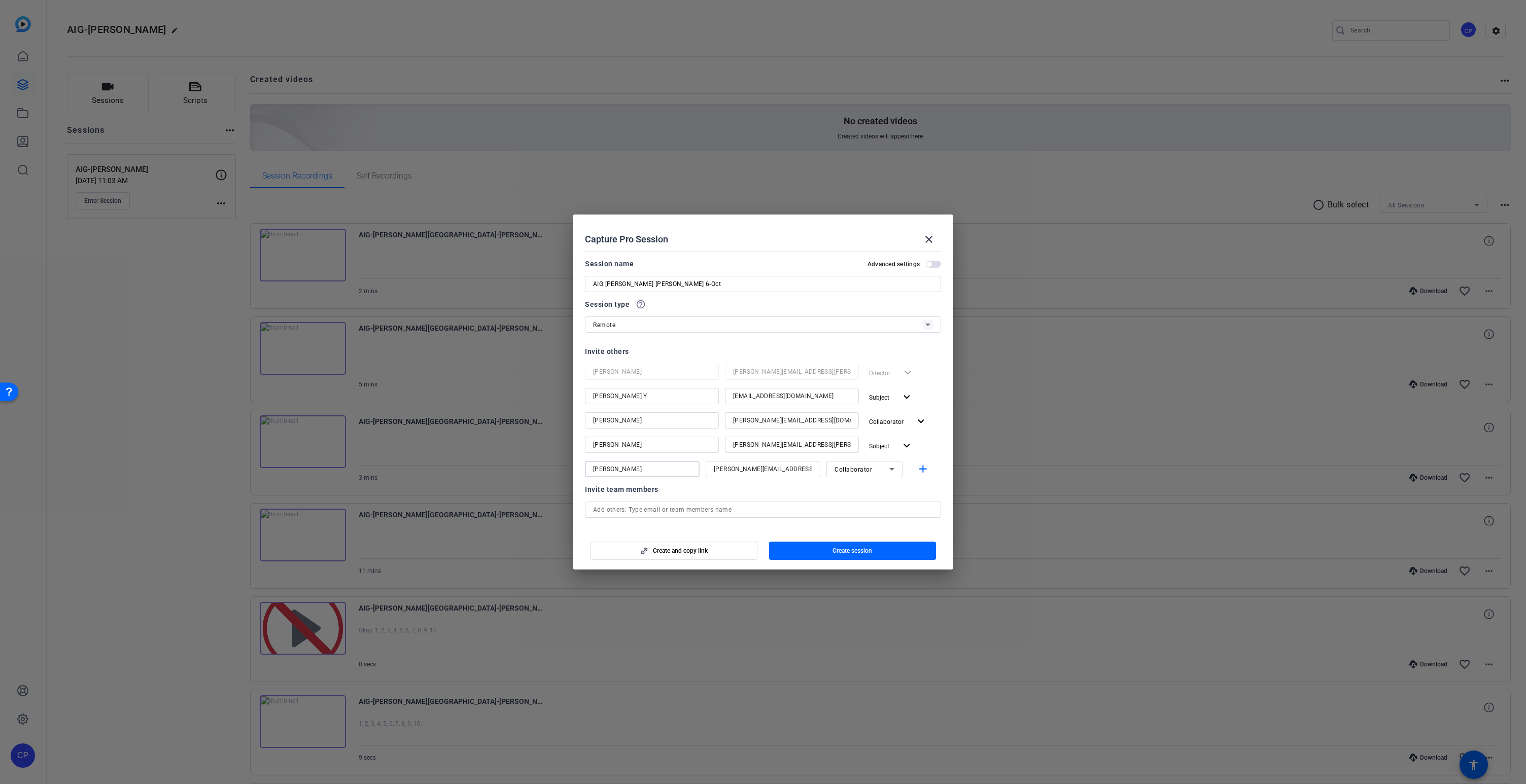
drag, startPoint x: 595, startPoint y: 469, endPoint x: 605, endPoint y: 470, distance: 10.0
click at [595, 469] on input "[PERSON_NAME]" at bounding box center [642, 469] width 99 height 12
type input "[PERSON_NAME]"
click at [921, 468] on mat-icon "add" at bounding box center [924, 469] width 13 height 13
click at [857, 550] on span "Create session" at bounding box center [853, 550] width 40 height 8
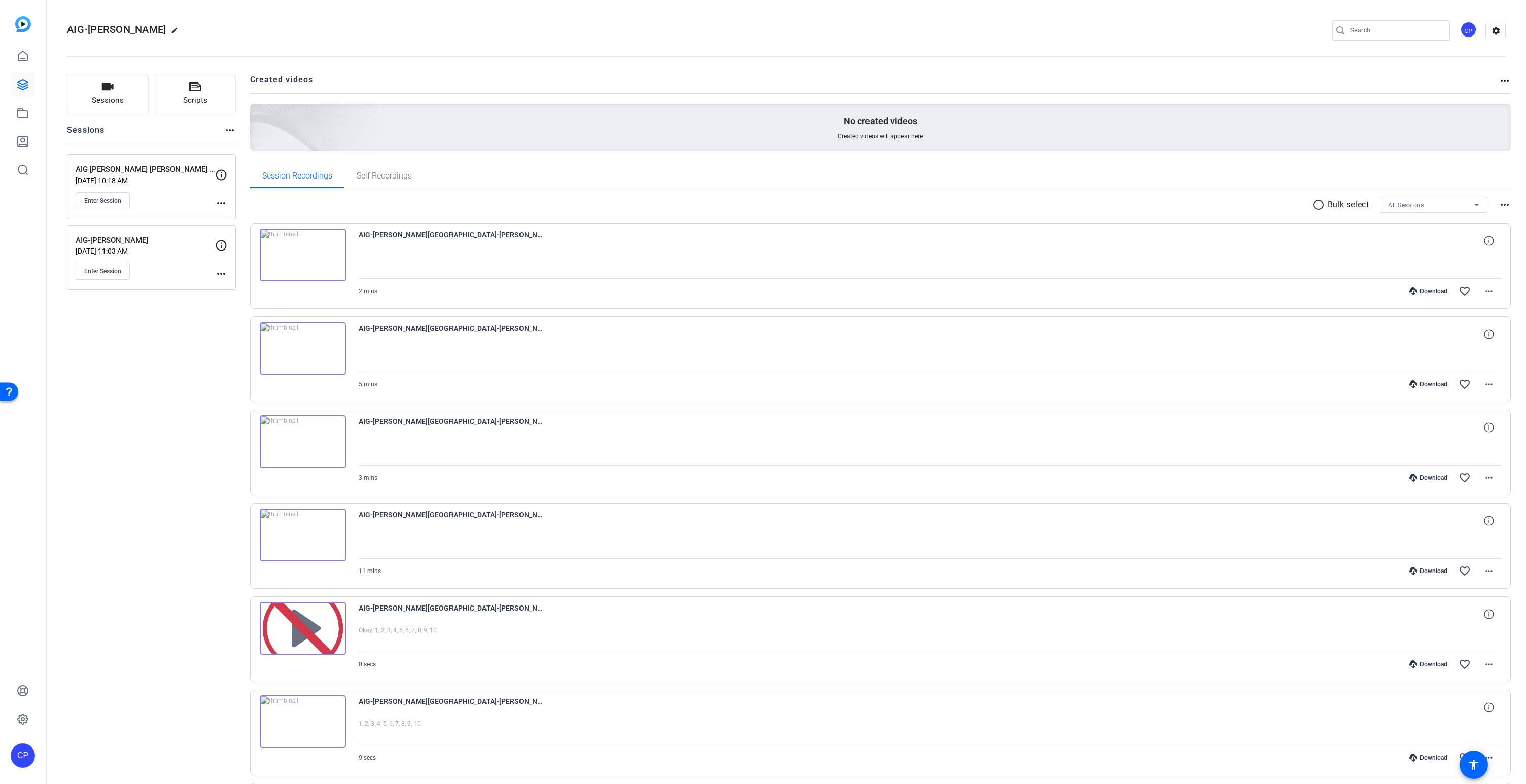
click at [219, 203] on mat-icon "more_horiz" at bounding box center [221, 203] width 12 height 12
click at [235, 212] on span "Edit Session" at bounding box center [246, 218] width 46 height 12
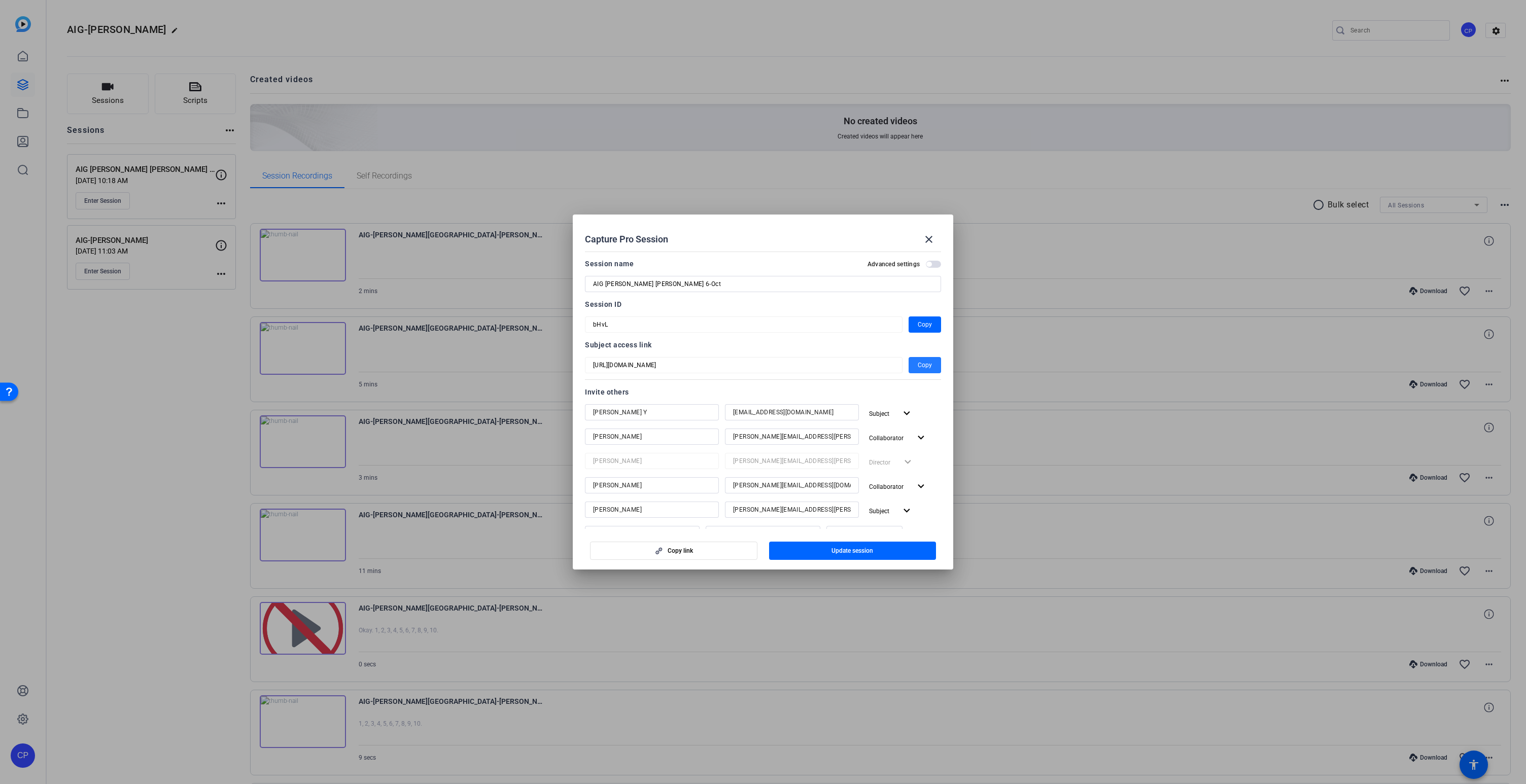
click at [927, 365] on span "Copy" at bounding box center [925, 365] width 14 height 12
click at [931, 237] on mat-icon "close" at bounding box center [928, 239] width 12 height 12
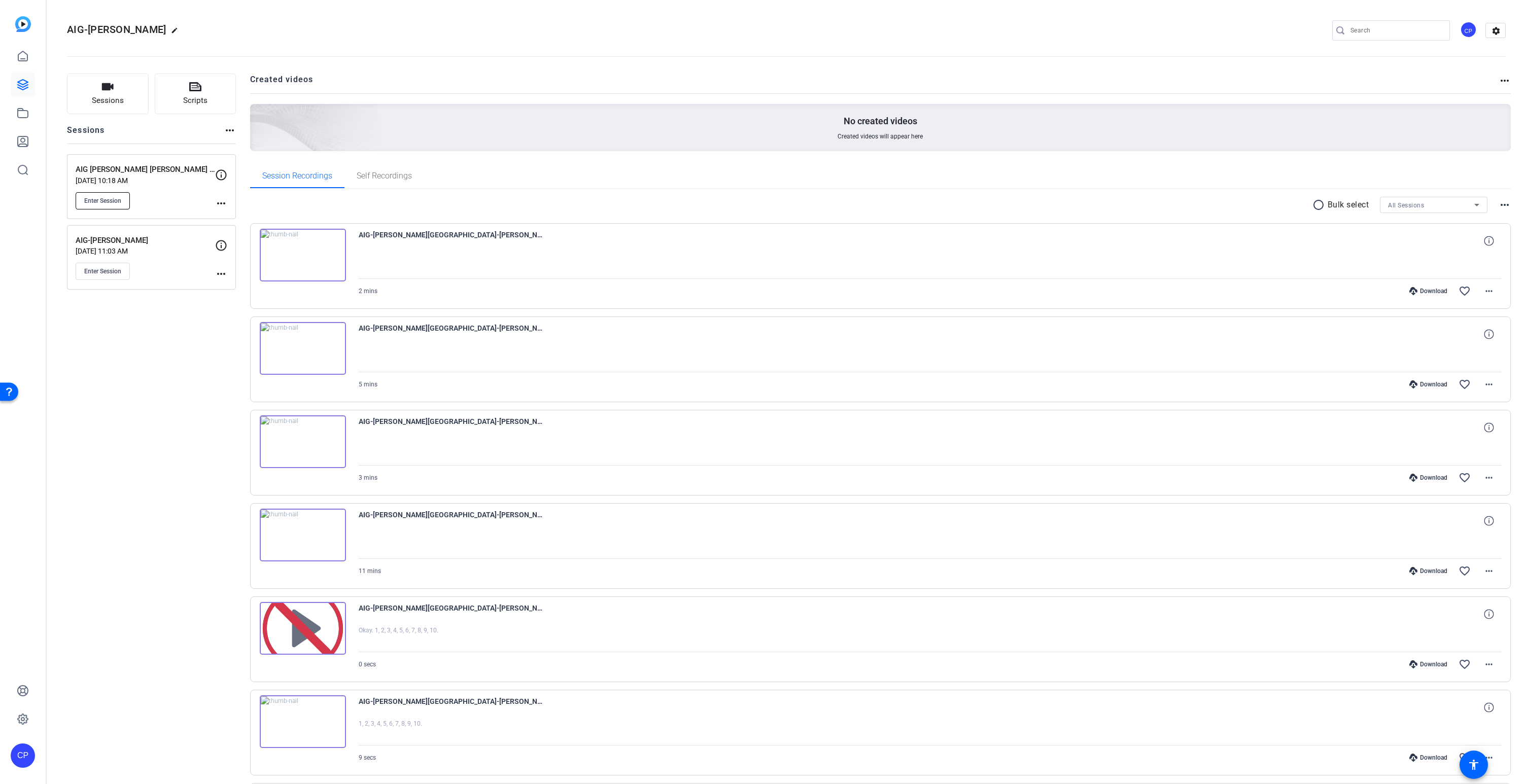
click at [111, 199] on span "Enter Session" at bounding box center [103, 201] width 37 height 8
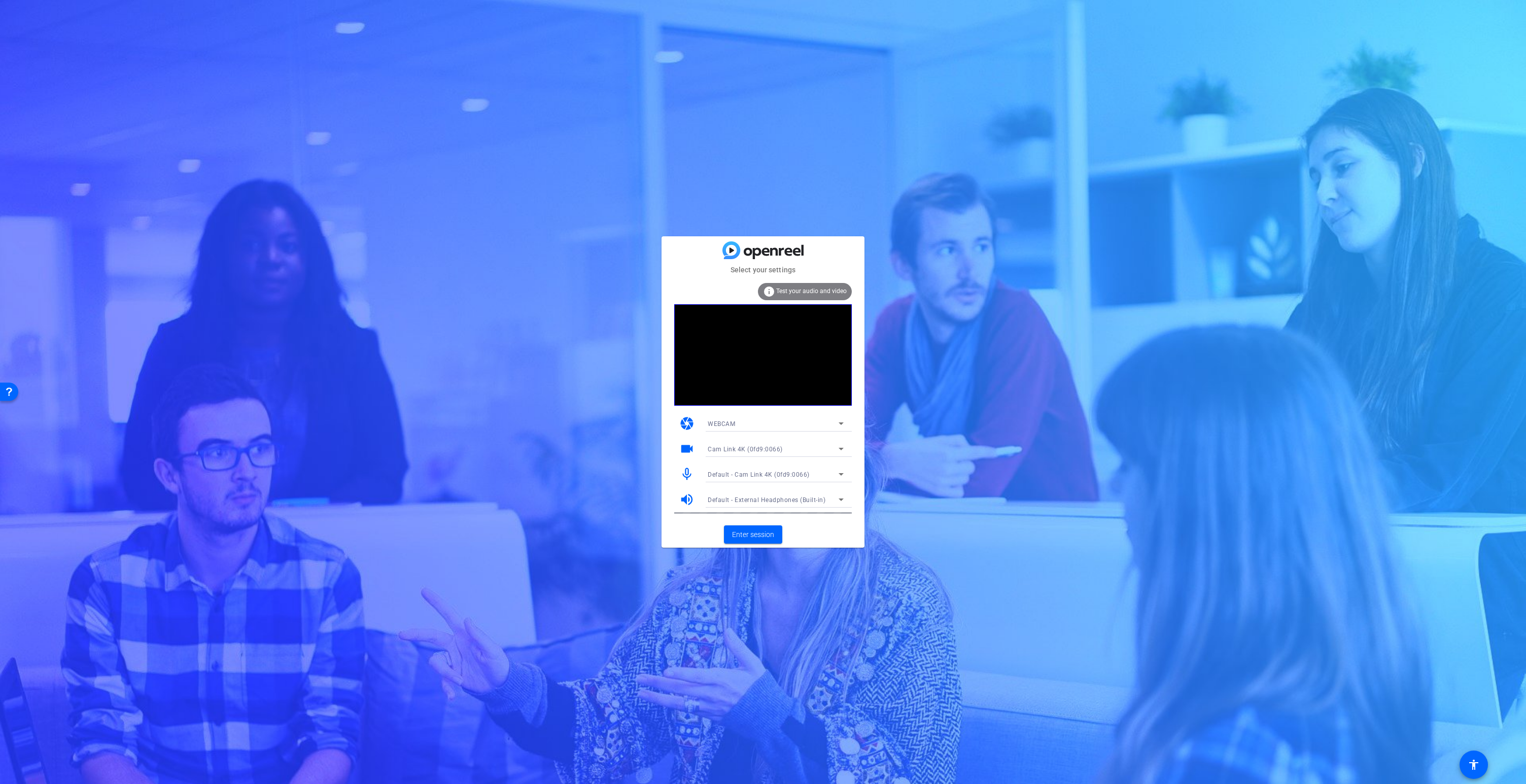
click at [734, 474] on span "Default - Cam Link 4K (0fd9:0066)" at bounding box center [759, 474] width 102 height 7
click at [736, 512] on span "LCS_USB_Audio (2e3c:4444)" at bounding box center [749, 510] width 82 height 12
click at [761, 539] on span at bounding box center [753, 535] width 58 height 25
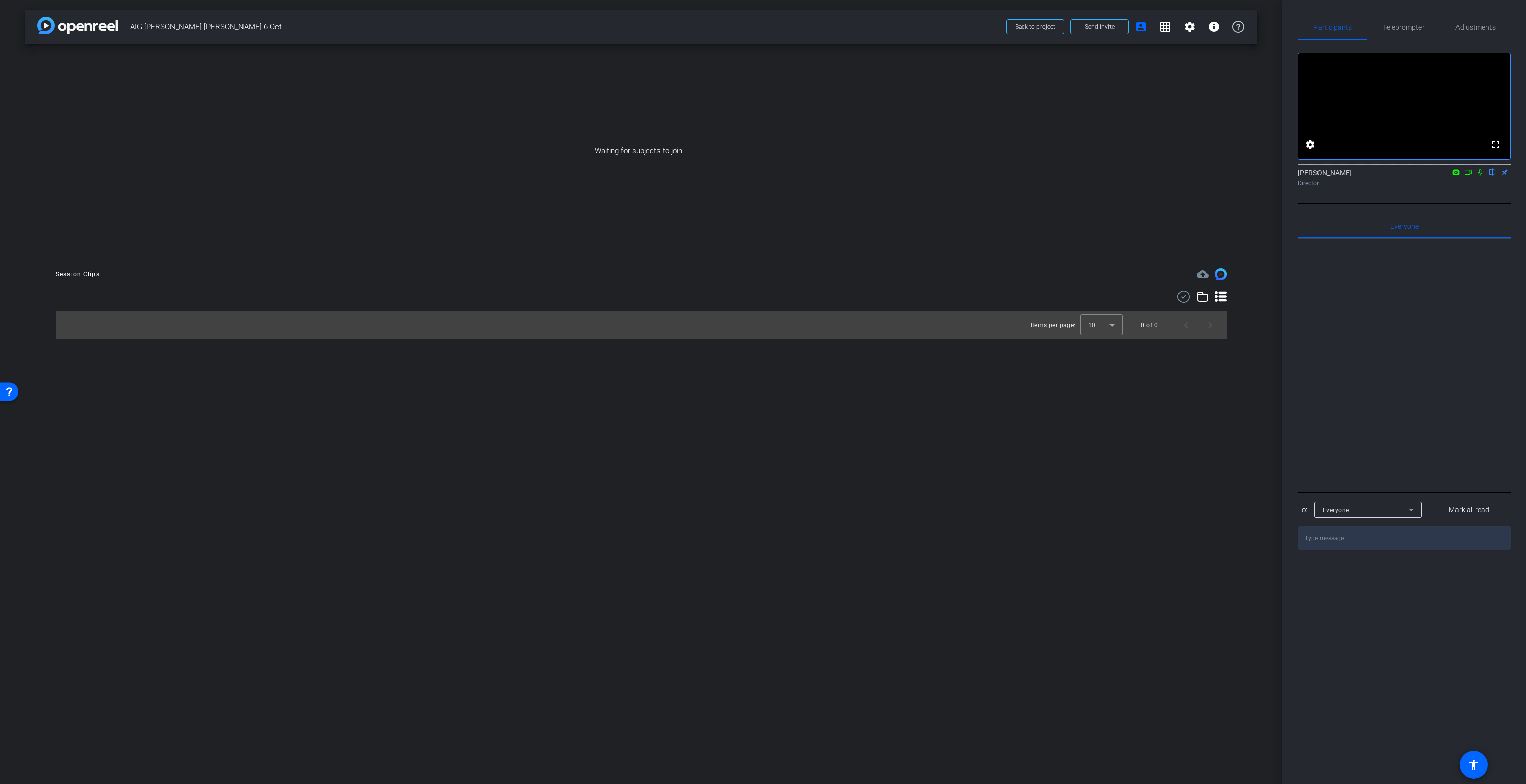
click at [1481, 176] on icon at bounding box center [1480, 172] width 4 height 6
click at [1470, 176] on icon at bounding box center [1468, 172] width 8 height 7
click at [1481, 175] on icon at bounding box center [1480, 172] width 6 height 6
